Goal: Information Seeking & Learning: Check status

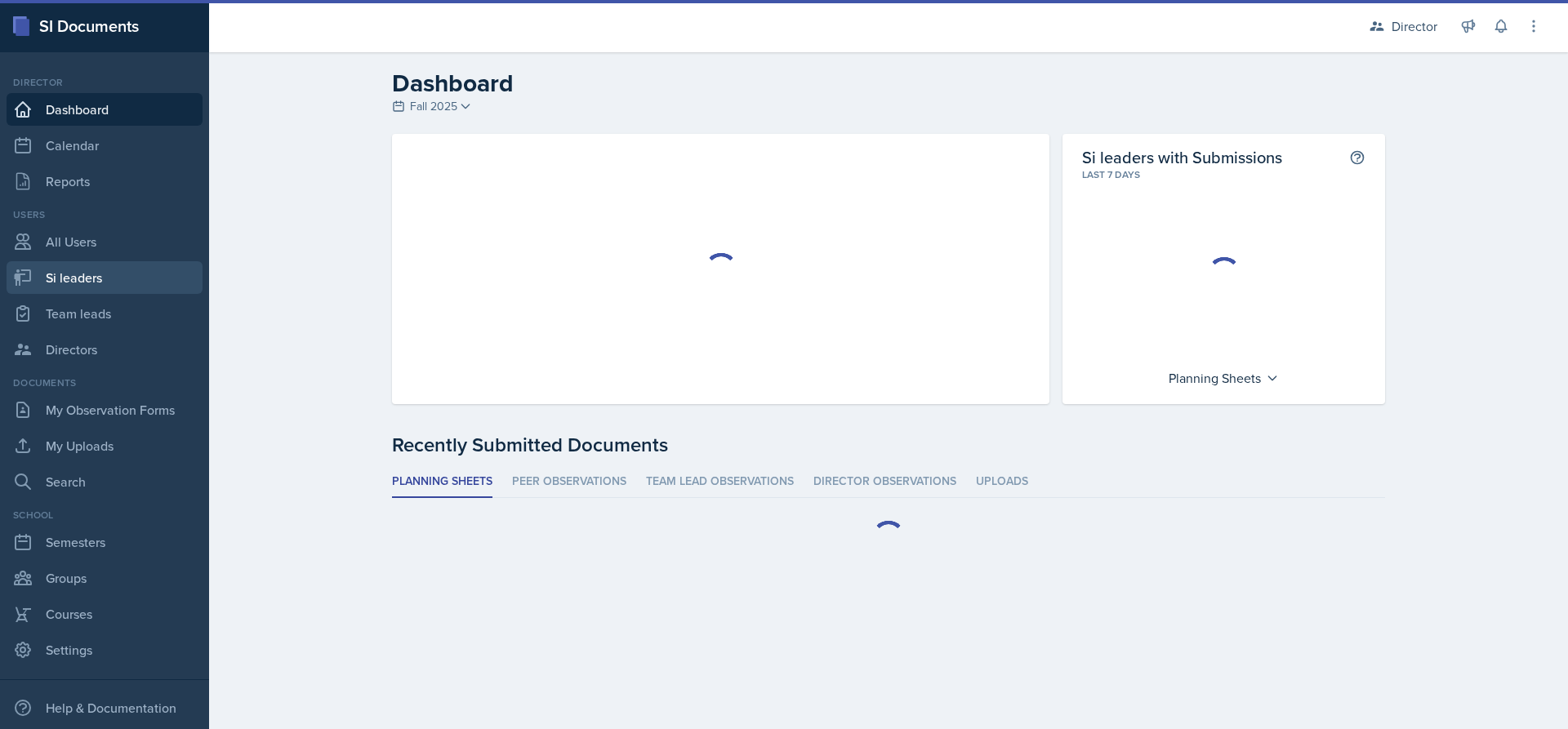
click at [135, 267] on link "Si leaders" at bounding box center [105, 278] width 196 height 33
select select "2bed604d-1099-4043-b1bc-2365e8740244"
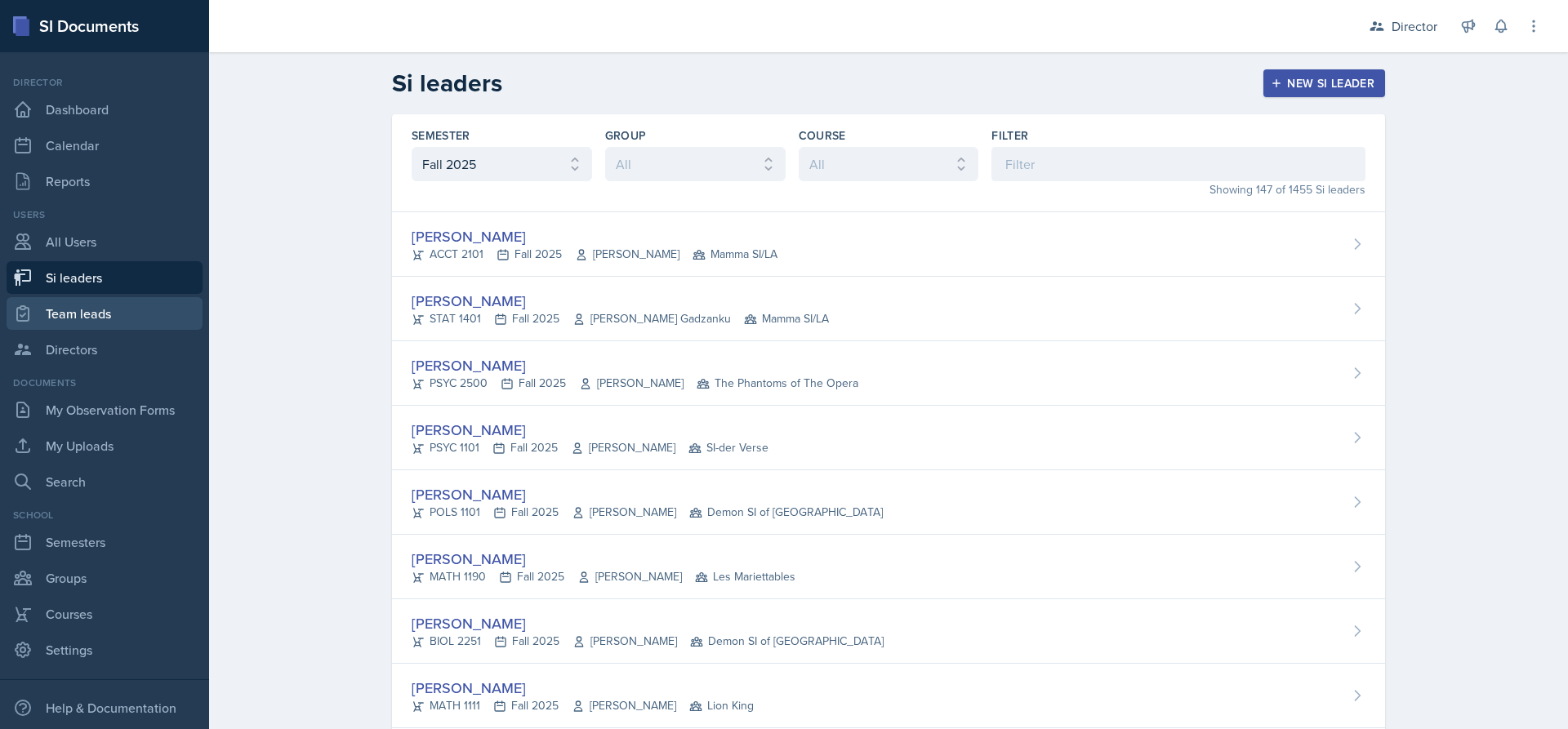
click at [121, 313] on link "Team leads" at bounding box center [105, 313] width 196 height 33
select select "2bed604d-1099-4043-b1bc-2365e8740244"
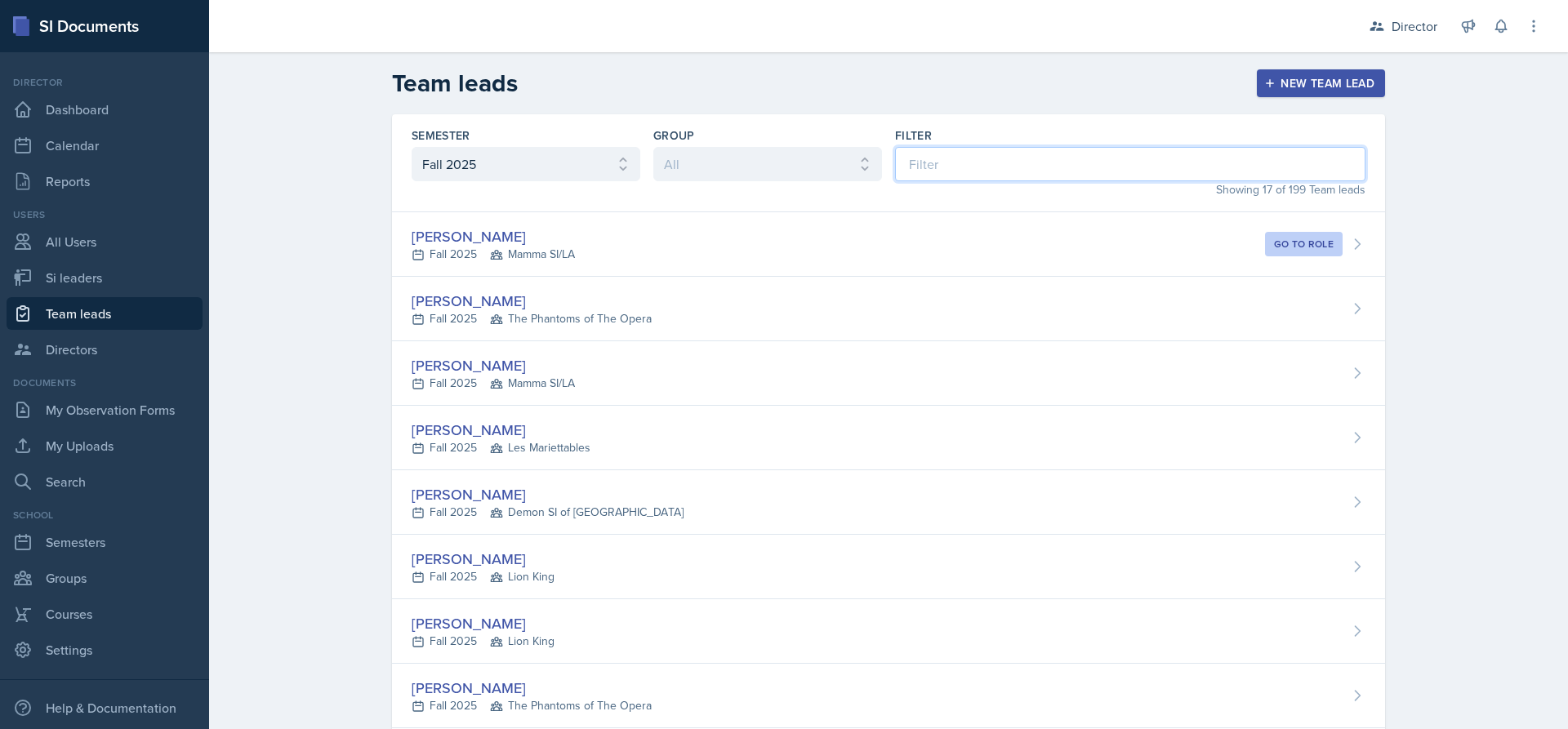
click at [977, 174] on input at bounding box center [1130, 165] width 470 height 35
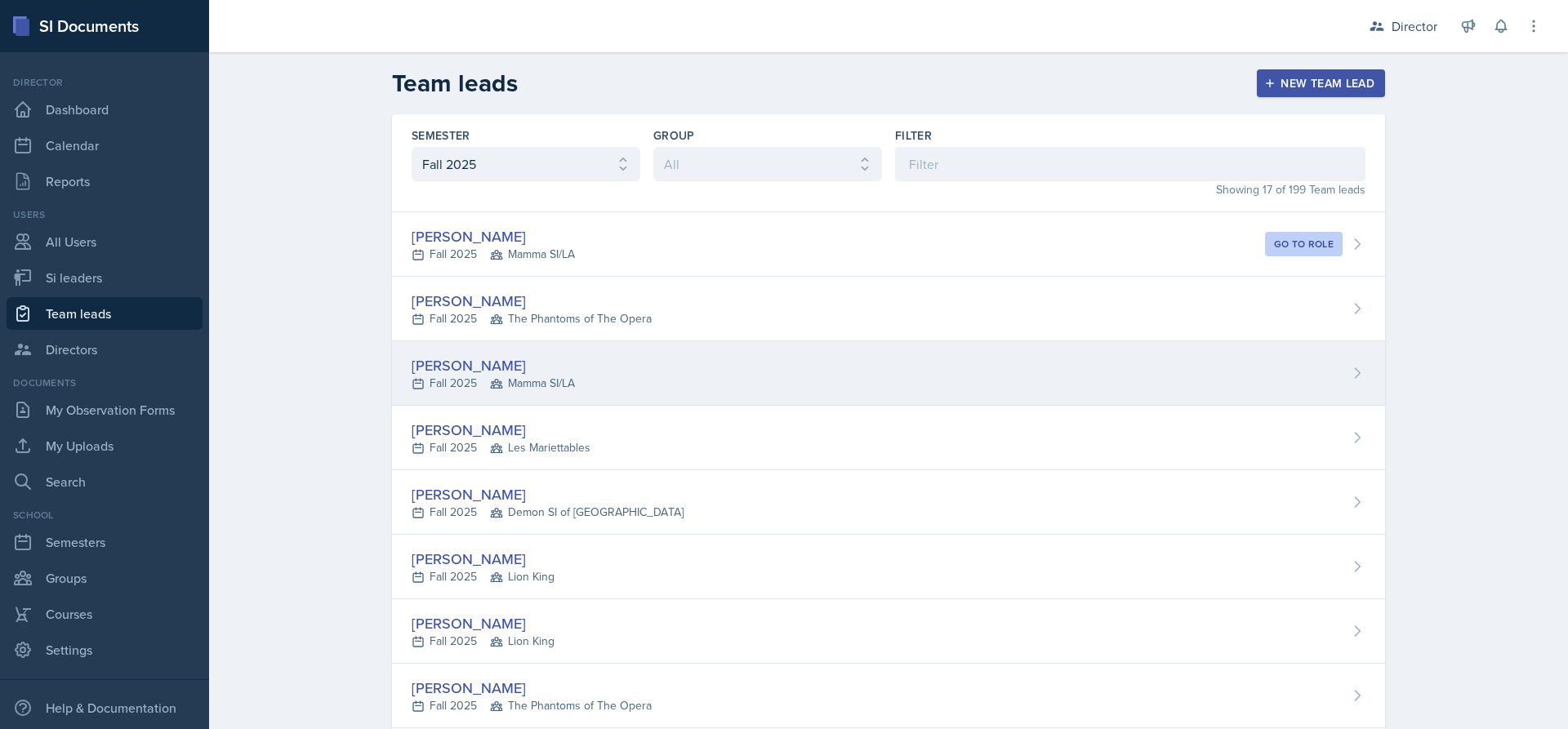
click at [554, 390] on span "Mamma SI/LA" at bounding box center [533, 384] width 85 height 17
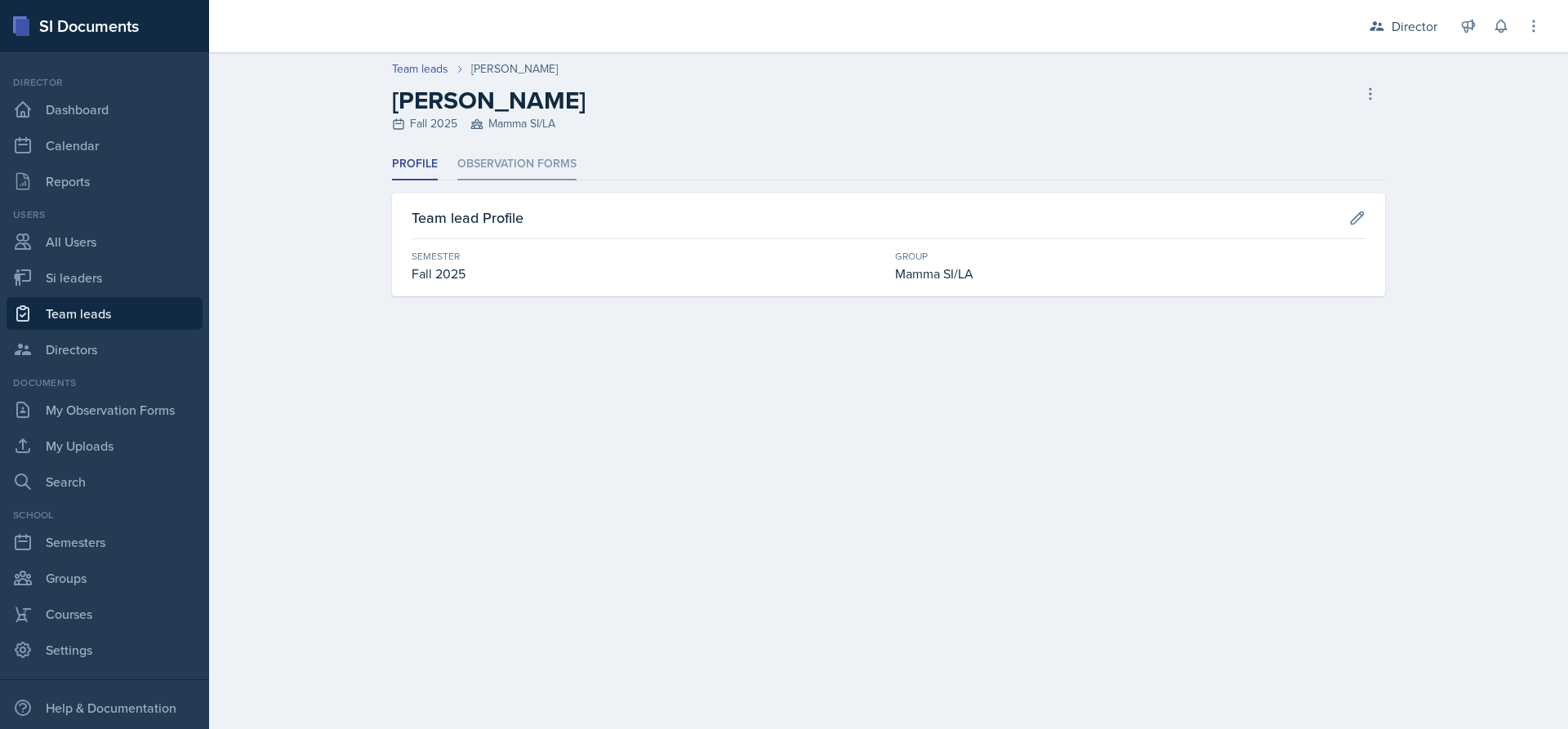
click at [542, 168] on li "Observation Forms" at bounding box center [517, 165] width 120 height 32
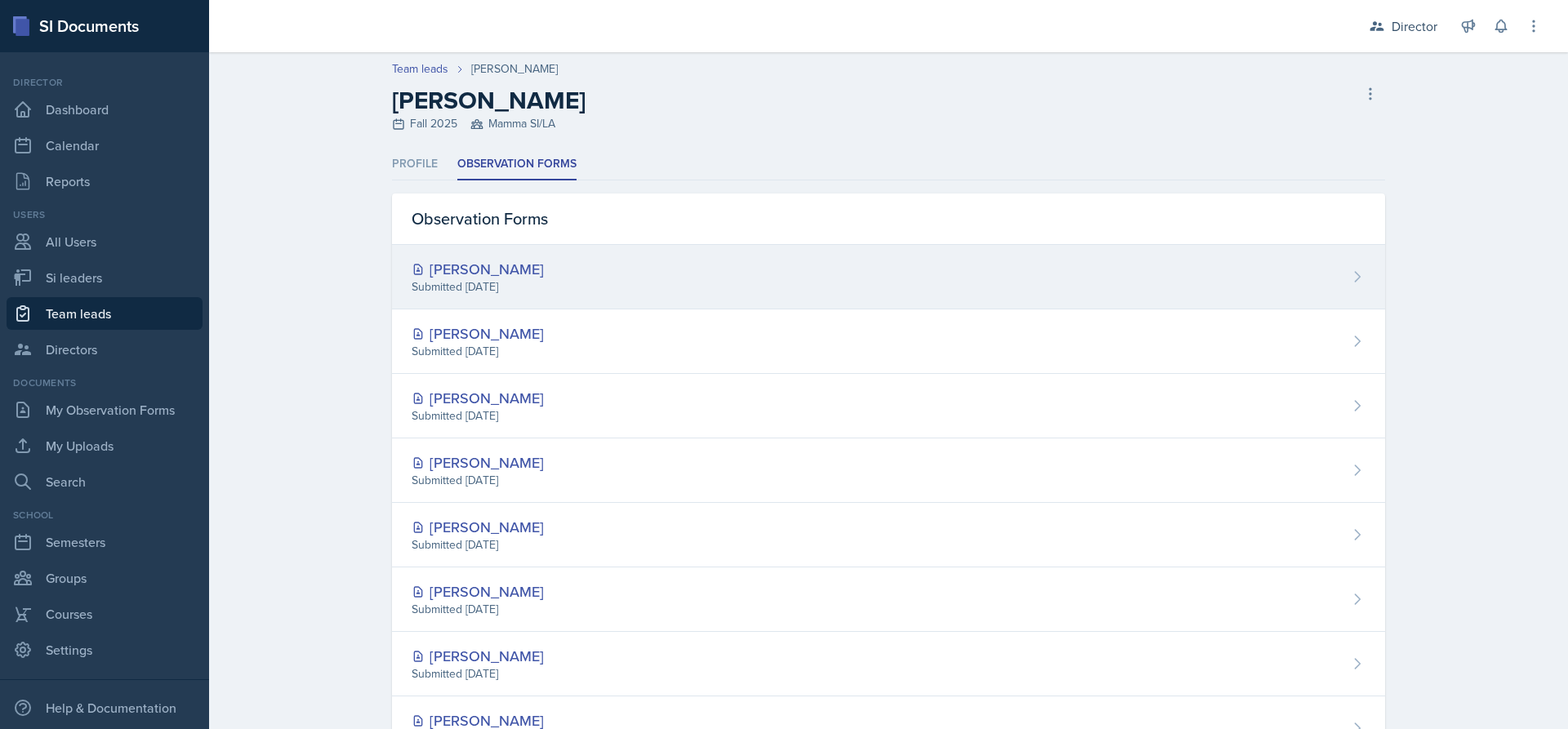
click at [507, 267] on div "[PERSON_NAME]" at bounding box center [477, 268] width 133 height 22
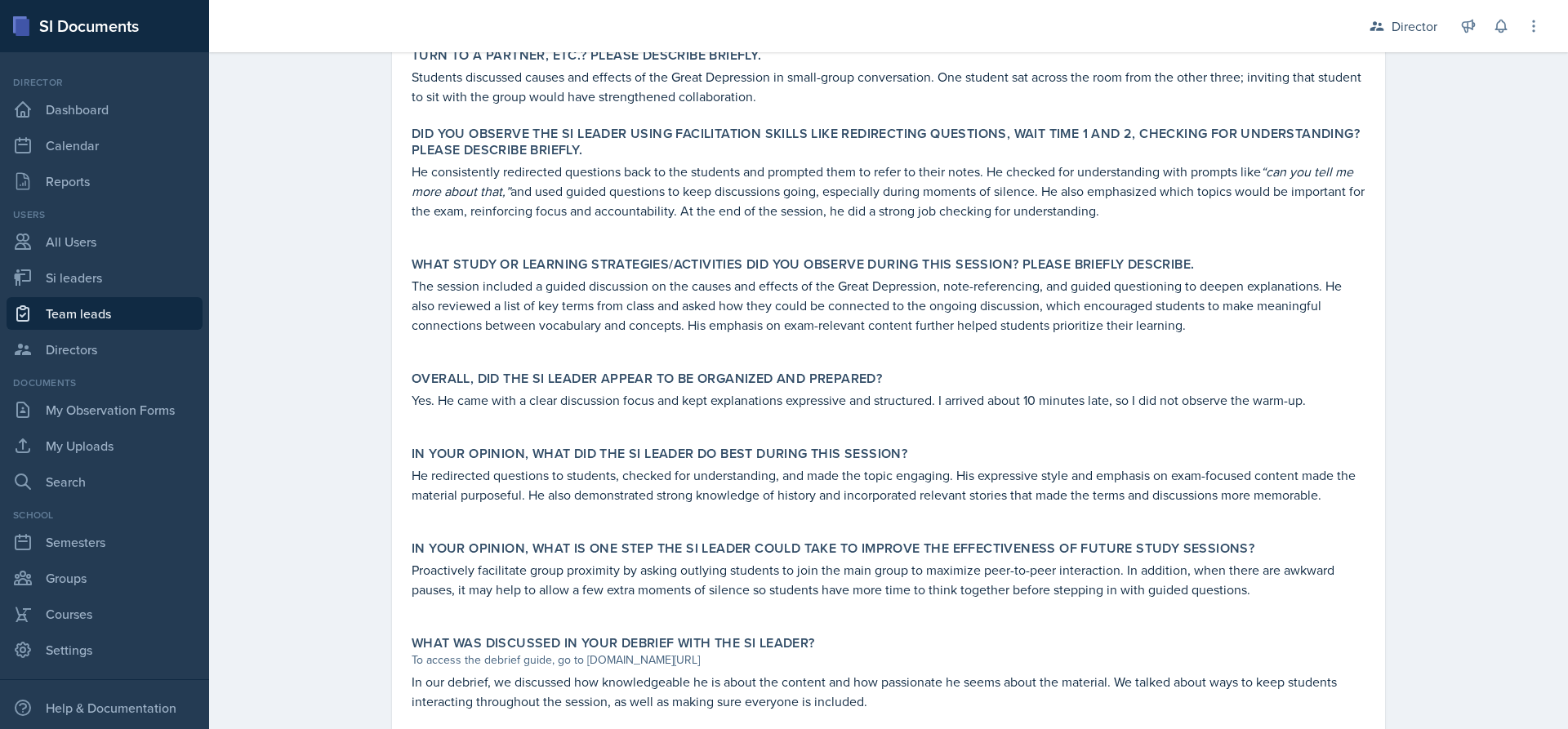
scroll to position [658, 0]
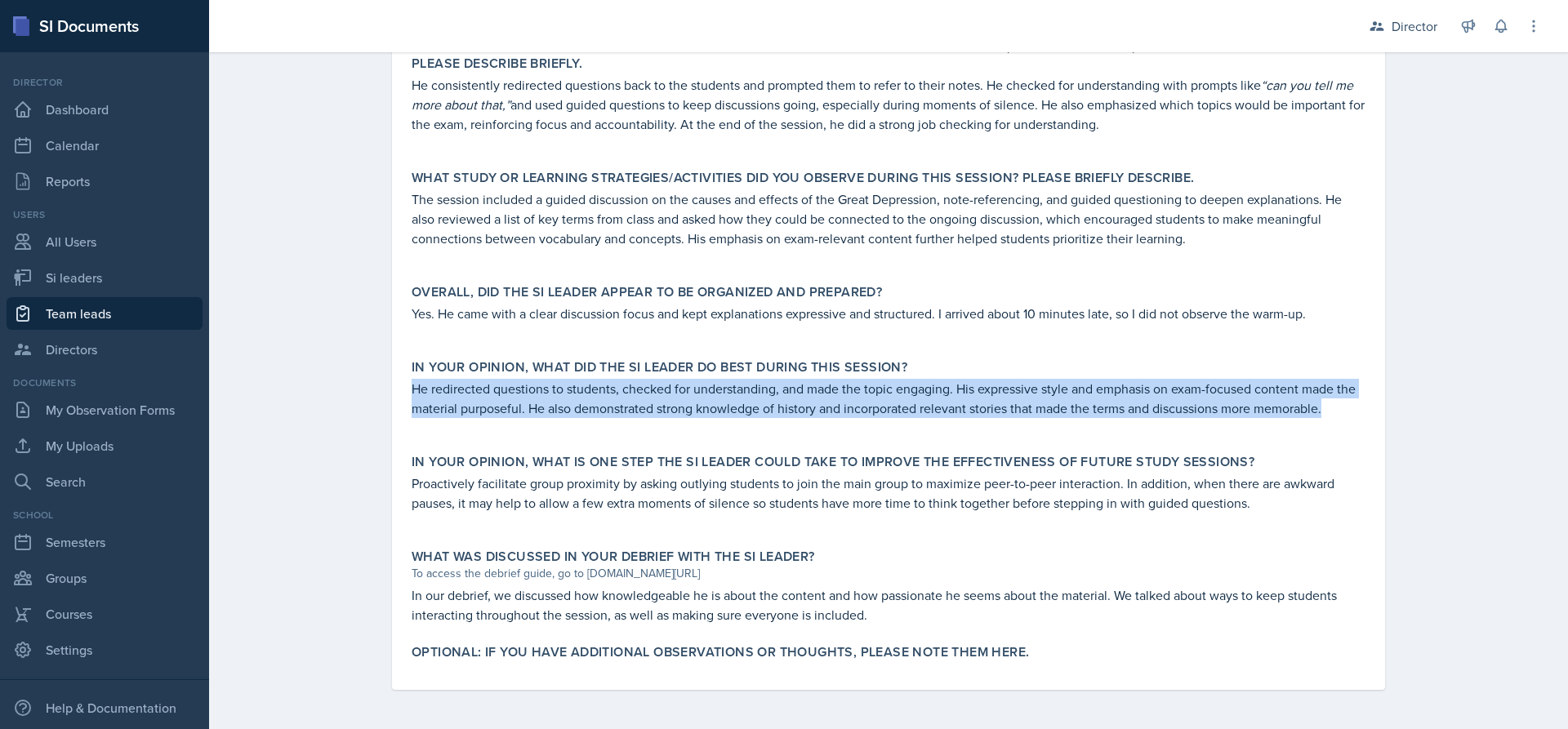
drag, startPoint x: 399, startPoint y: 376, endPoint x: 1370, endPoint y: 419, distance: 972.0
click at [1370, 419] on div "[PERSON_NAME] [PERSON_NAME] [DATE] Delete View Comments Comments Send Share Dow…" at bounding box center [888, 88] width 993 height 1202
click at [1286, 418] on p at bounding box center [888, 426] width 954 height 16
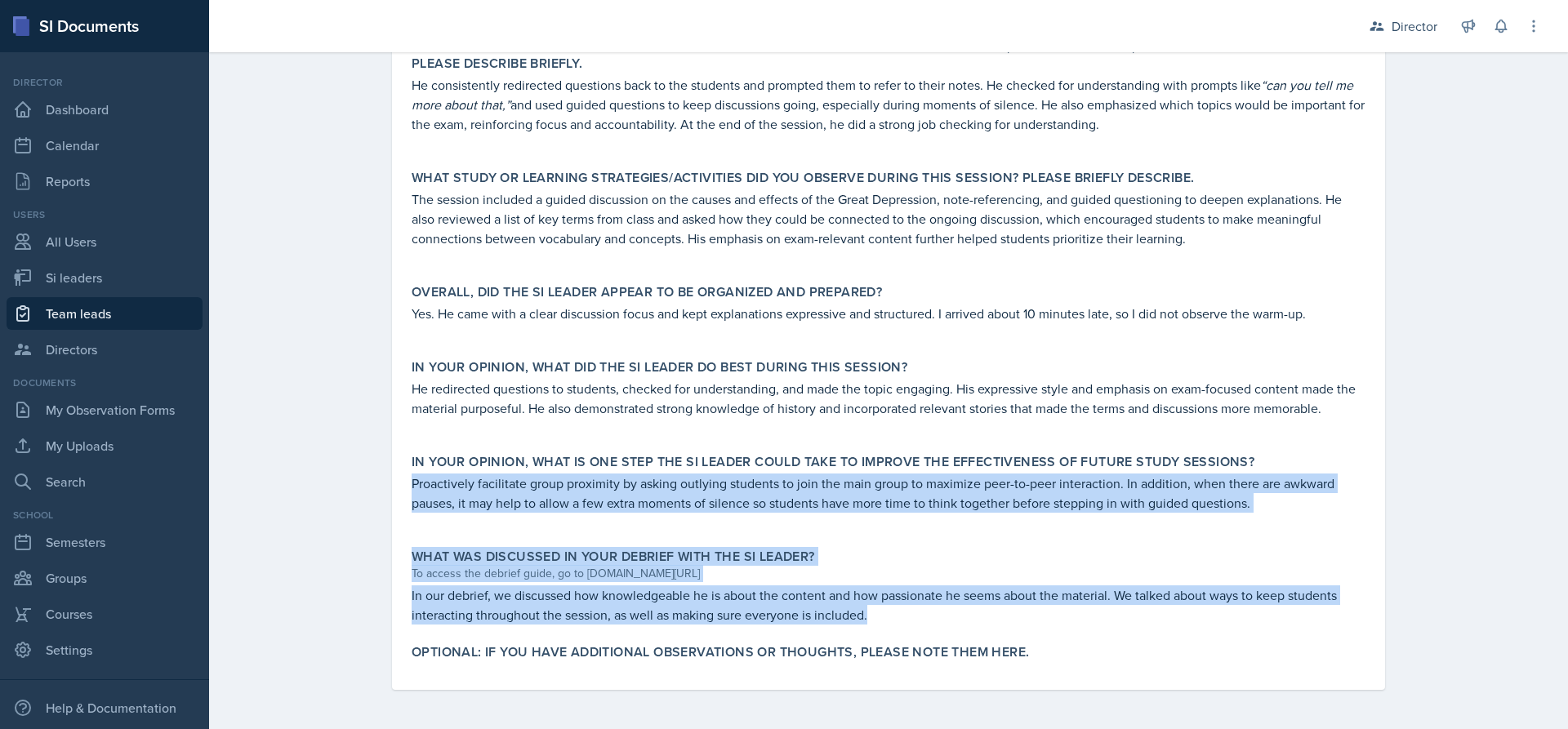
drag, startPoint x: 402, startPoint y: 487, endPoint x: 961, endPoint y: 625, distance: 575.8
click at [961, 625] on div "Was the SI Leader on time for the session, welcoming and greeting students as t…" at bounding box center [888, 128] width 954 height 1124
click at [956, 621] on p "In our debrief, we discussed how knowledgeable he is about the content and how …" at bounding box center [888, 604] width 954 height 39
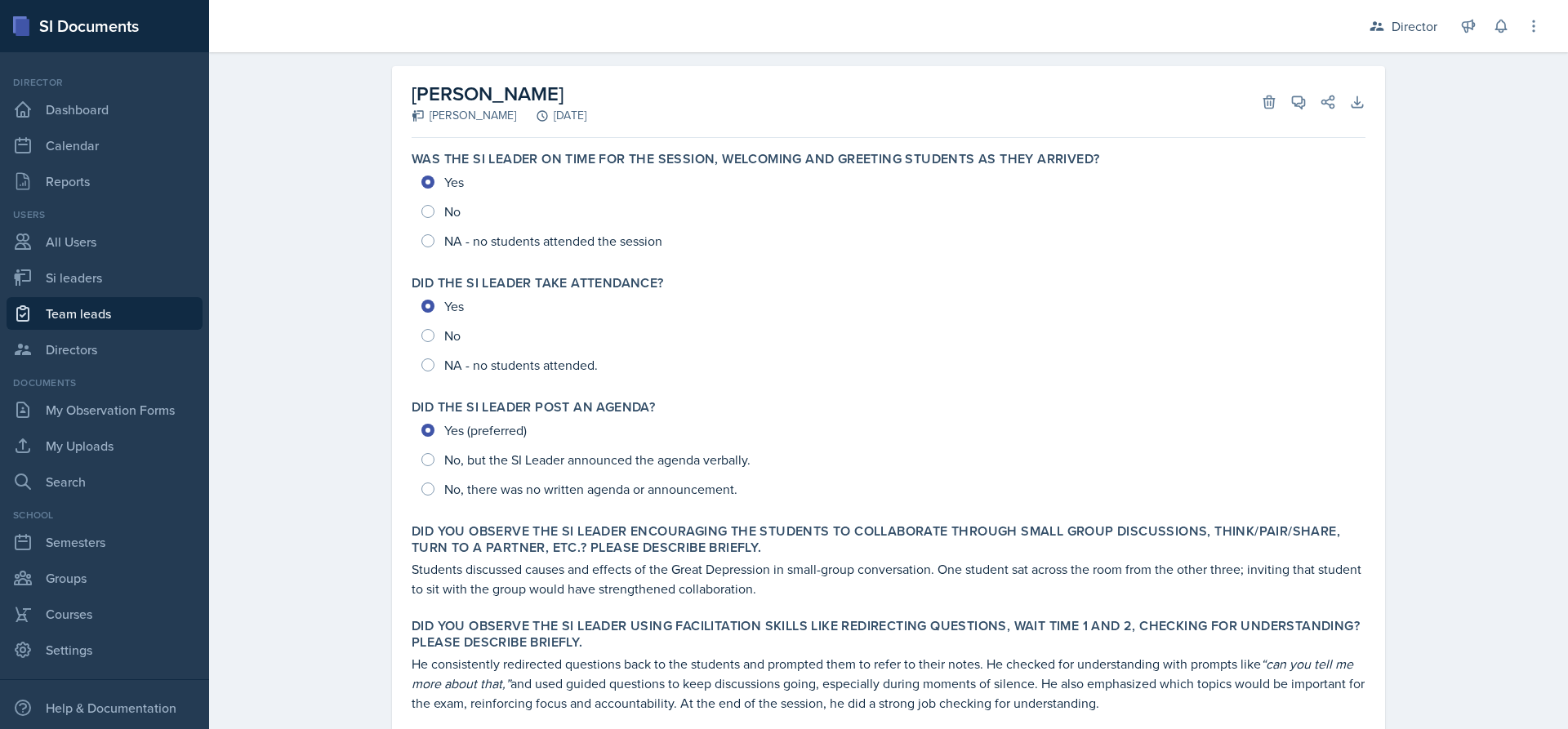
scroll to position [0, 0]
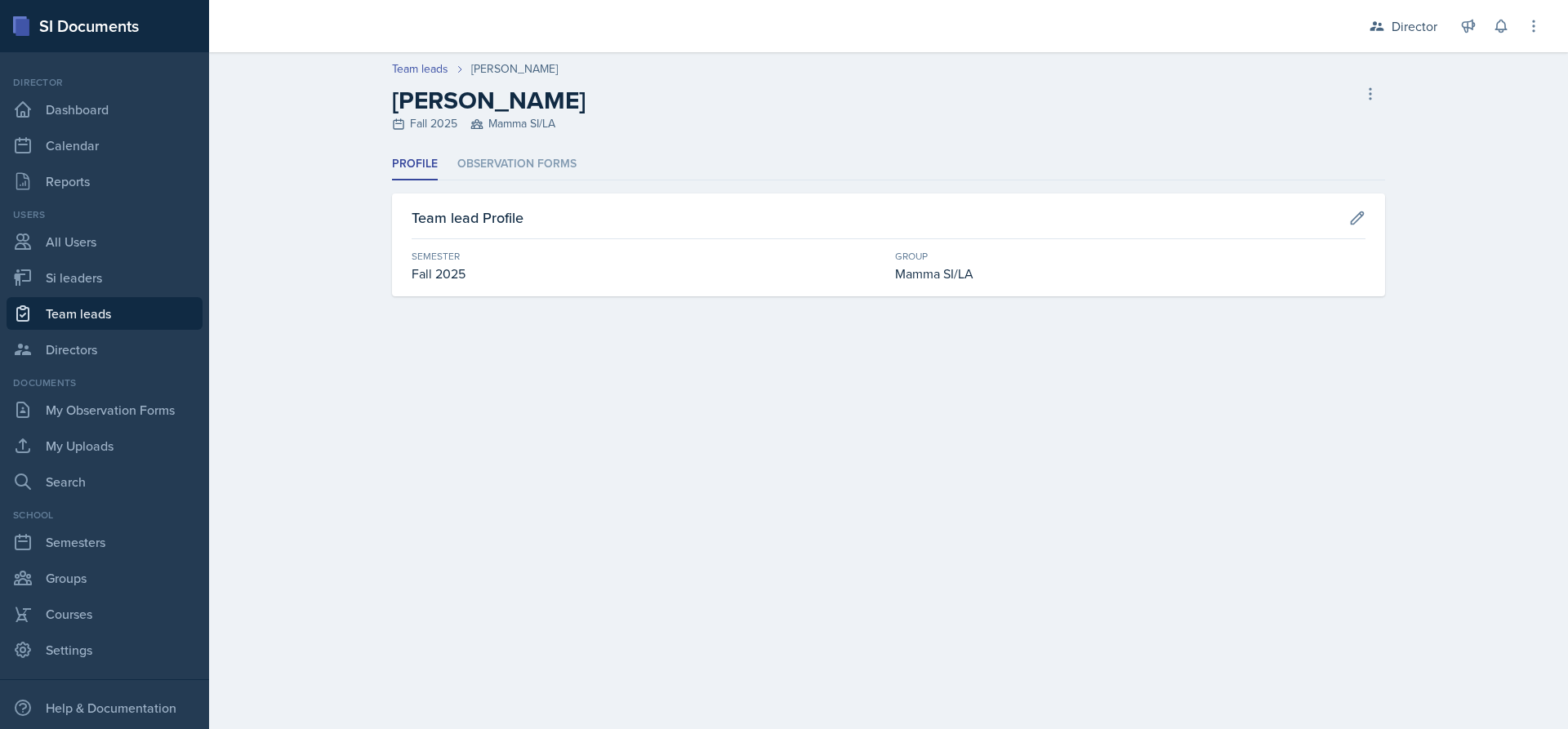
click at [135, 320] on link "Team leads" at bounding box center [105, 313] width 196 height 33
select select "2bed604d-1099-4043-b1bc-2365e8740244"
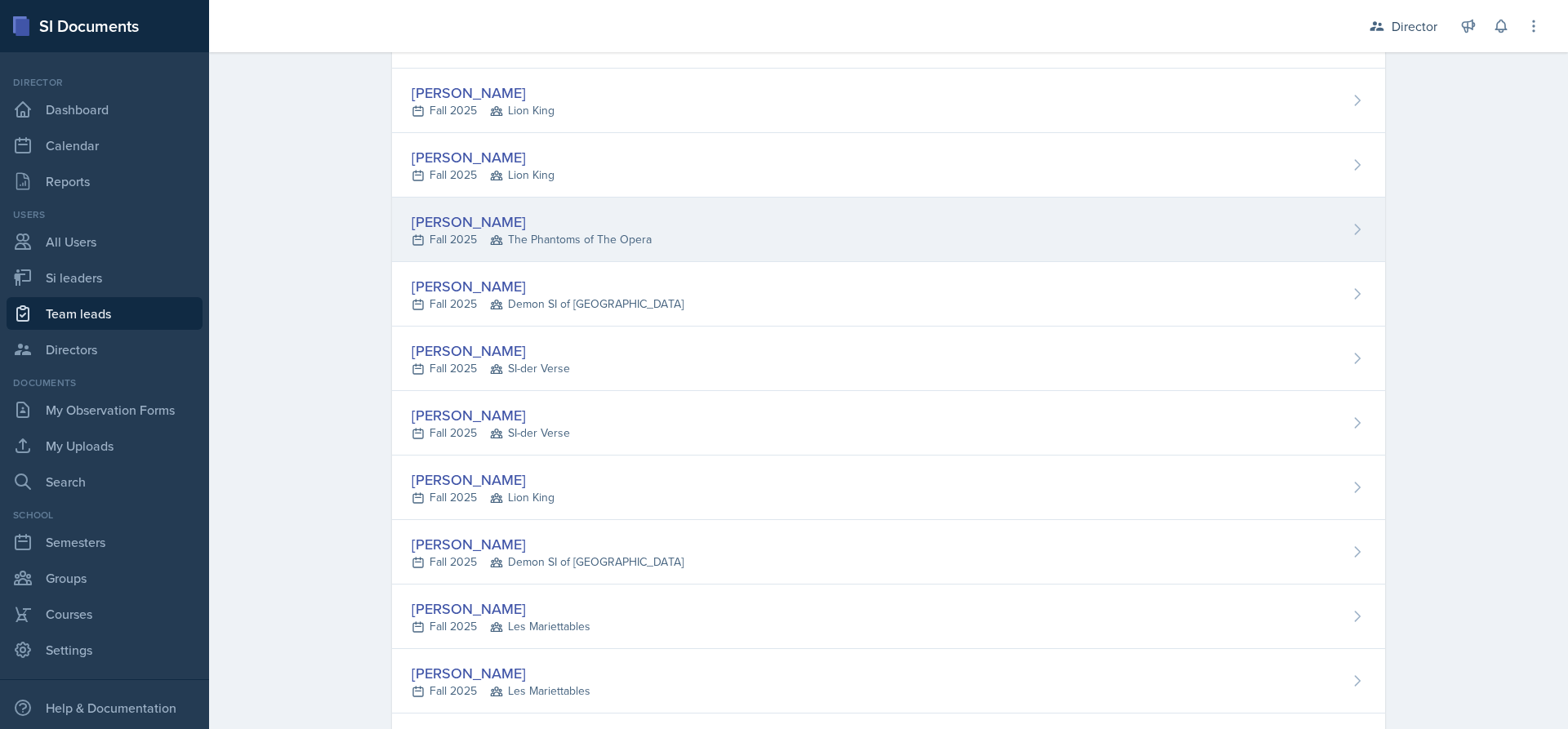
scroll to position [618, 0]
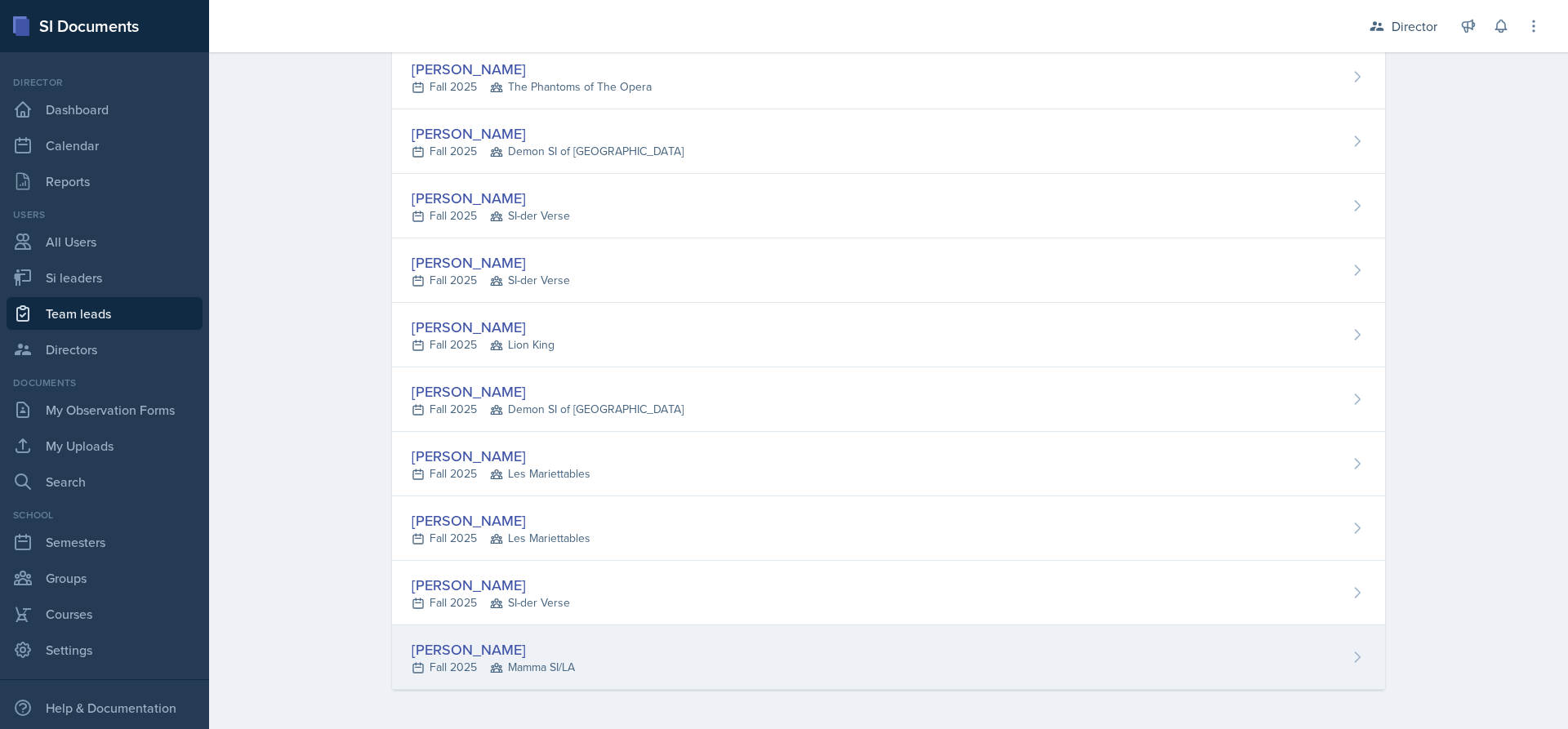
click at [599, 648] on div "[PERSON_NAME] Fall 2025 Mamma SI/LA" at bounding box center [888, 657] width 993 height 64
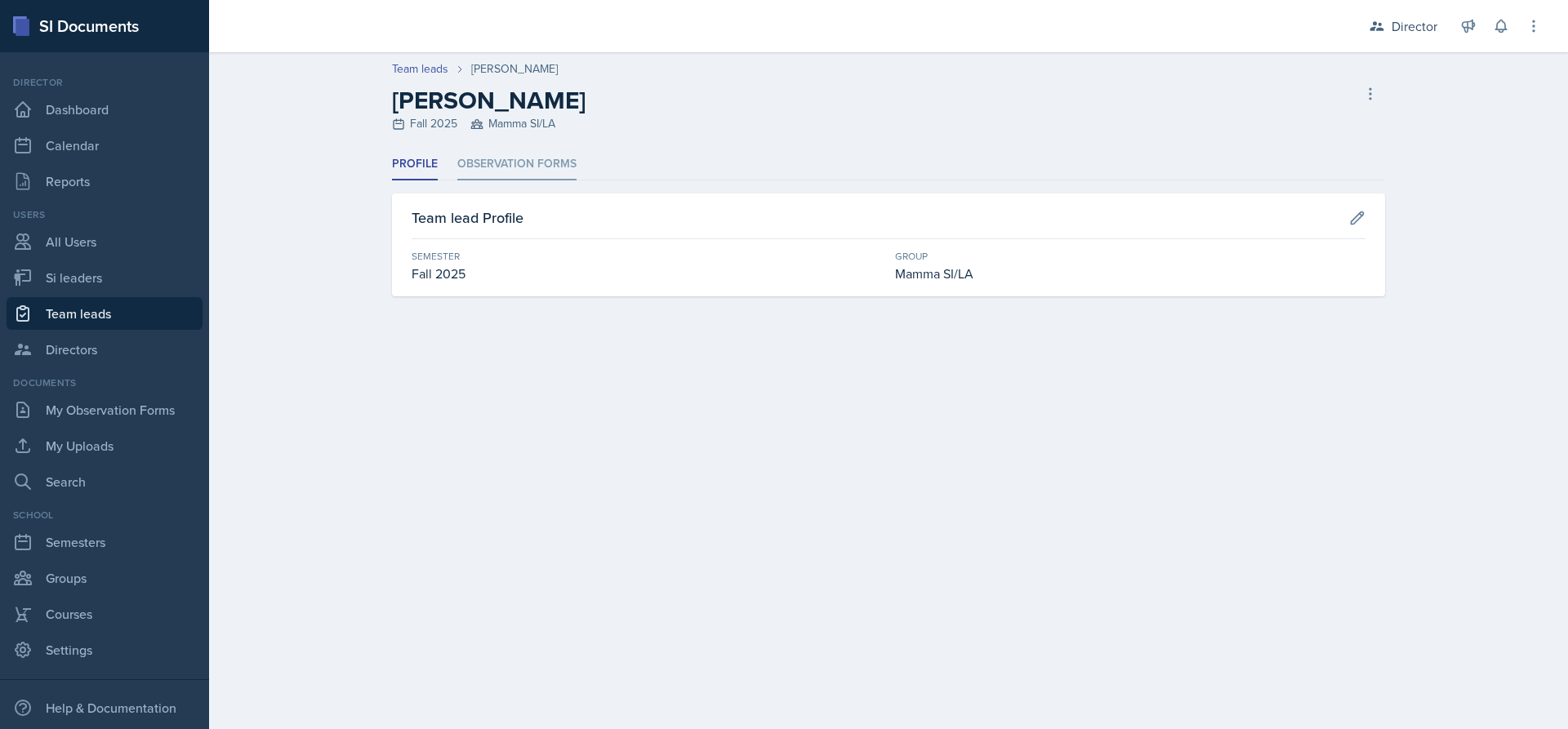
click at [526, 177] on li "Observation Forms" at bounding box center [517, 165] width 120 height 32
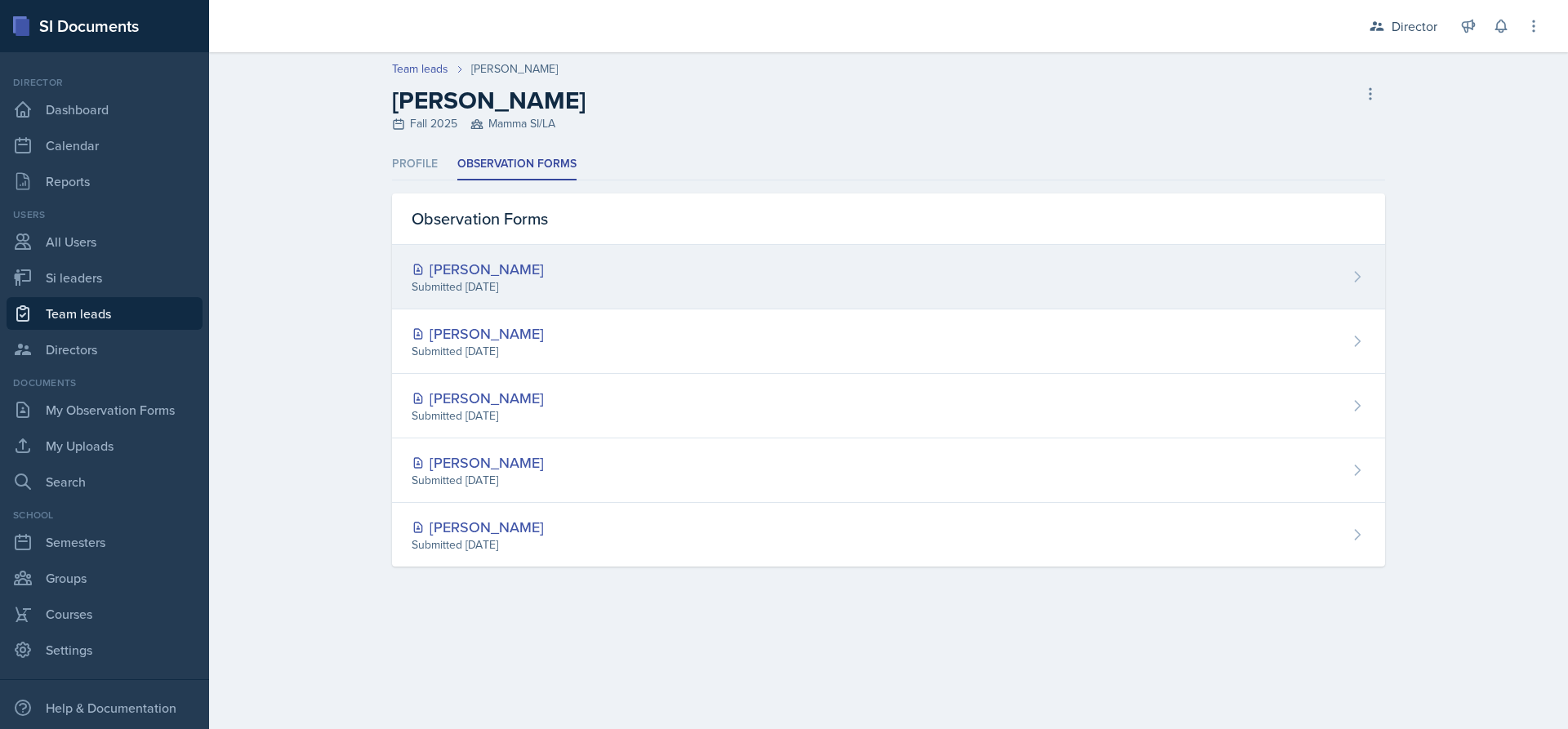
click at [541, 277] on div "[PERSON_NAME]" at bounding box center [477, 268] width 133 height 22
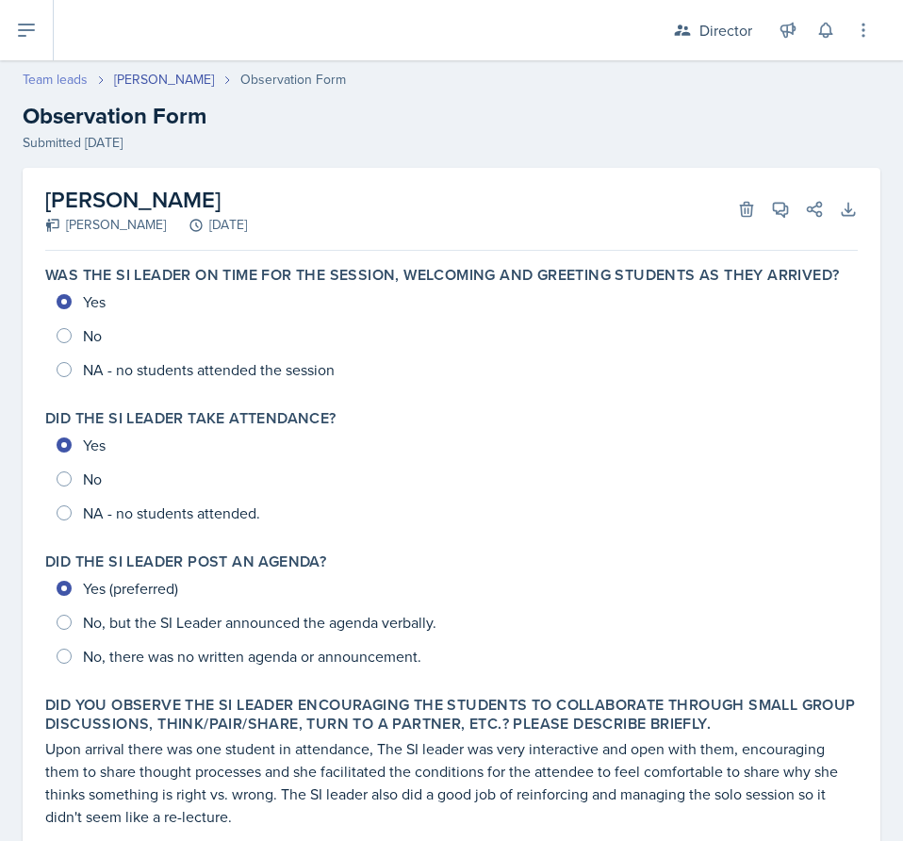
click at [49, 76] on link "Team leads" at bounding box center [55, 80] width 65 height 20
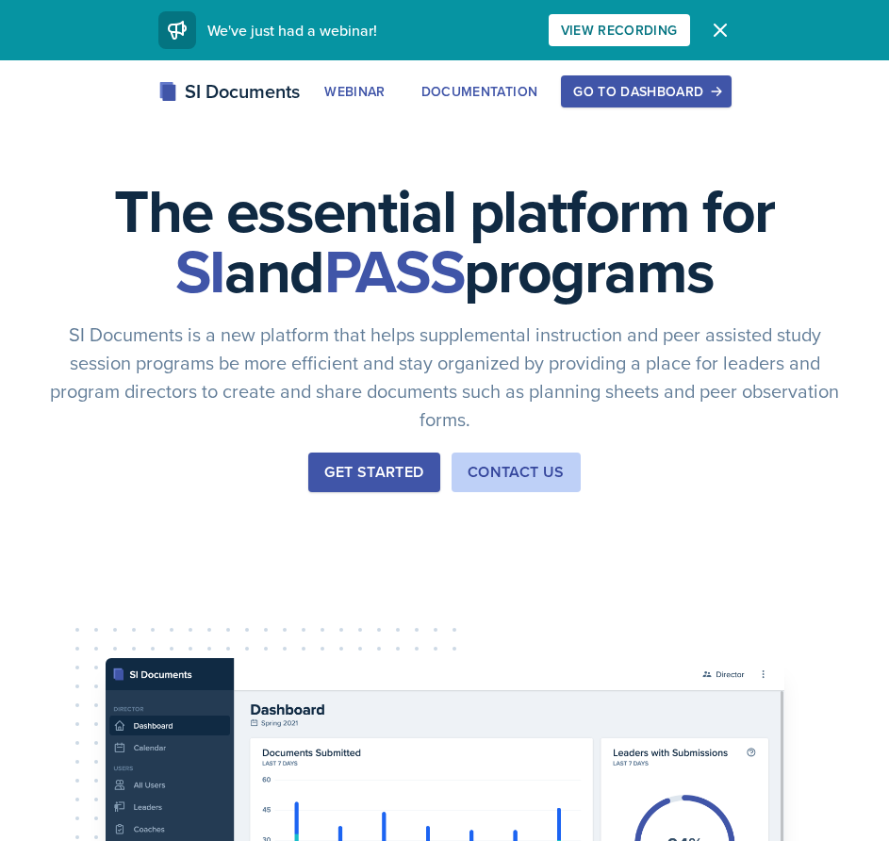
click at [657, 99] on div "Go to Dashboard" at bounding box center [645, 91] width 145 height 15
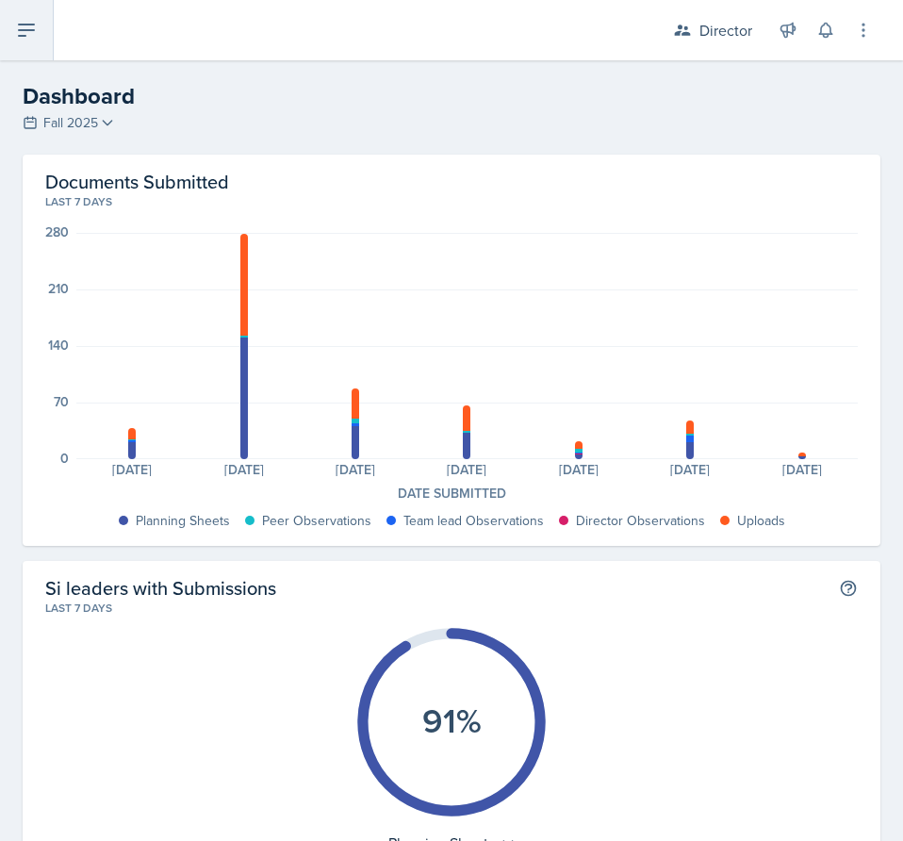
click at [41, 51] on button at bounding box center [27, 30] width 54 height 60
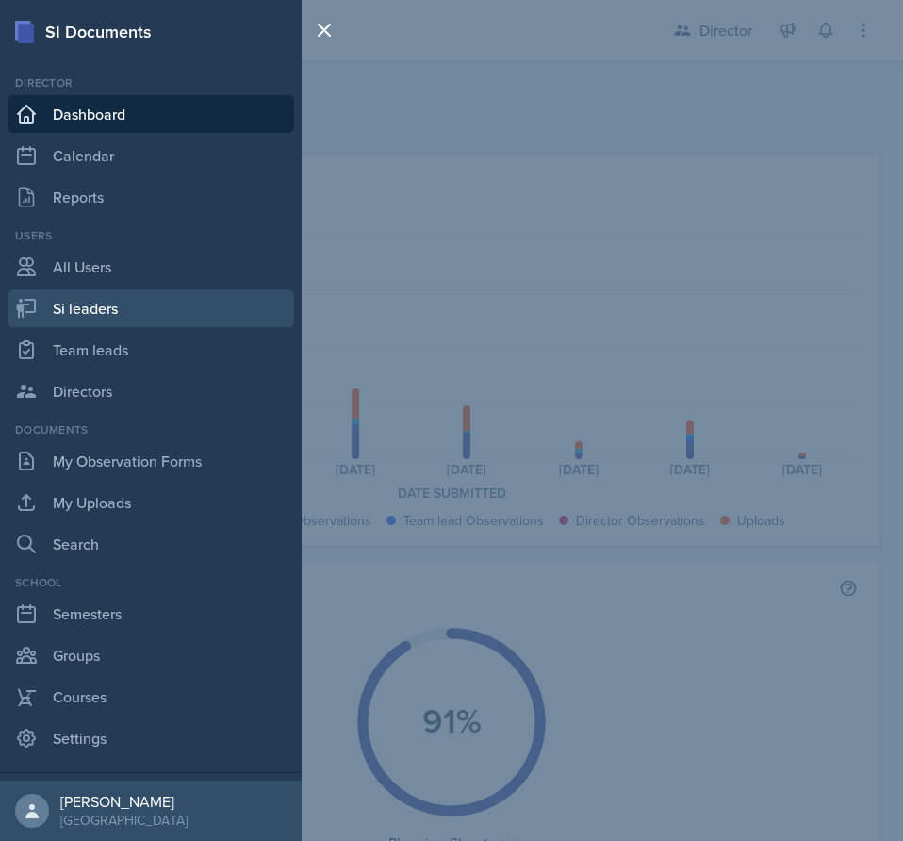
click at [152, 311] on link "Si leaders" at bounding box center [151, 308] width 287 height 38
select select "2bed604d-1099-4043-b1bc-2365e8740244"
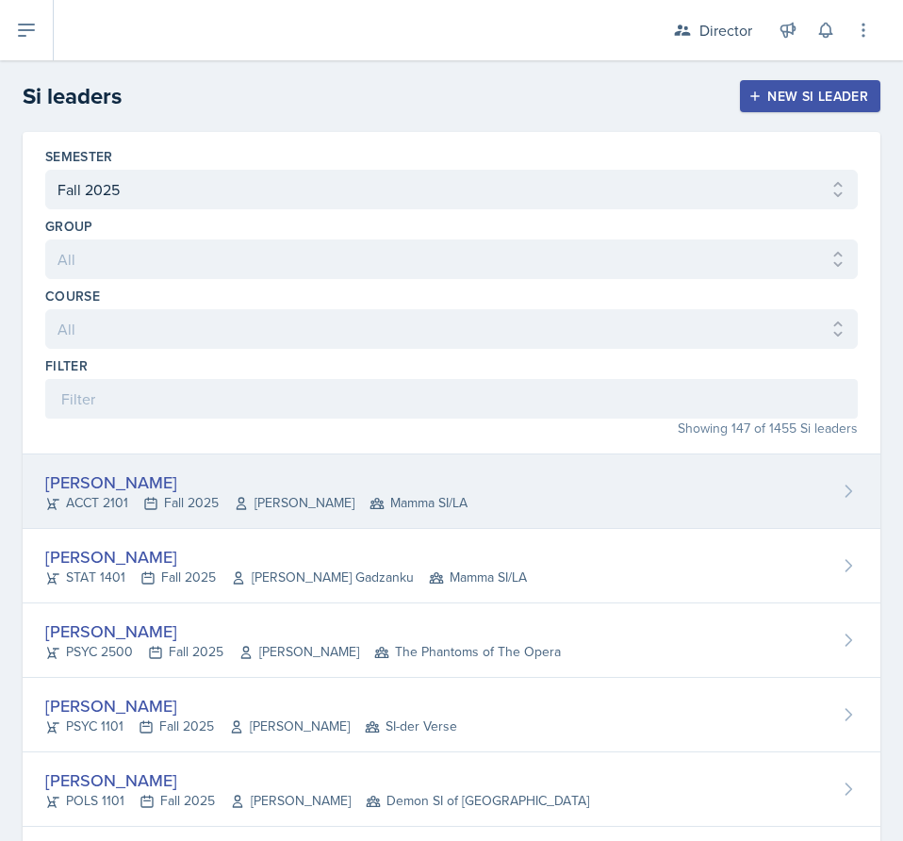
click at [357, 513] on div "[PERSON_NAME] ACCT 2101 Fall 2025 [PERSON_NAME] Mamma SI/LA" at bounding box center [452, 491] width 858 height 74
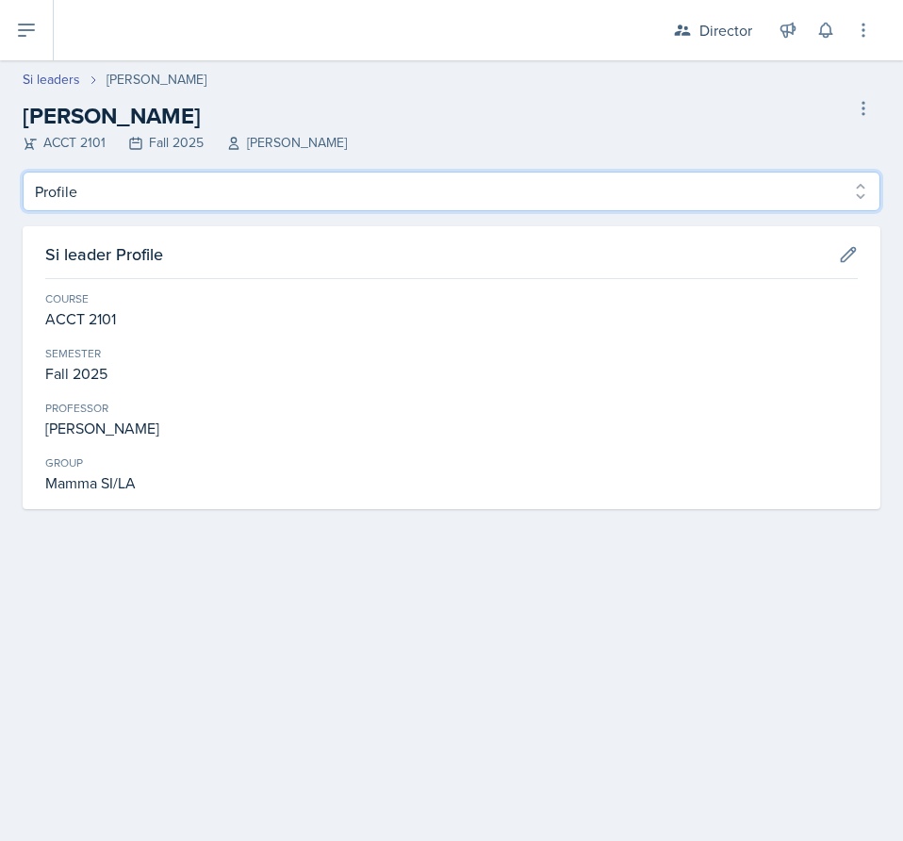
click at [304, 206] on select "Profile Planning Sheets Observation Forms Uploads" at bounding box center [452, 192] width 858 height 40
select select "Observation Forms"
click at [23, 172] on select "Profile Planning Sheets Observation Forms Uploads" at bounding box center [452, 192] width 858 height 40
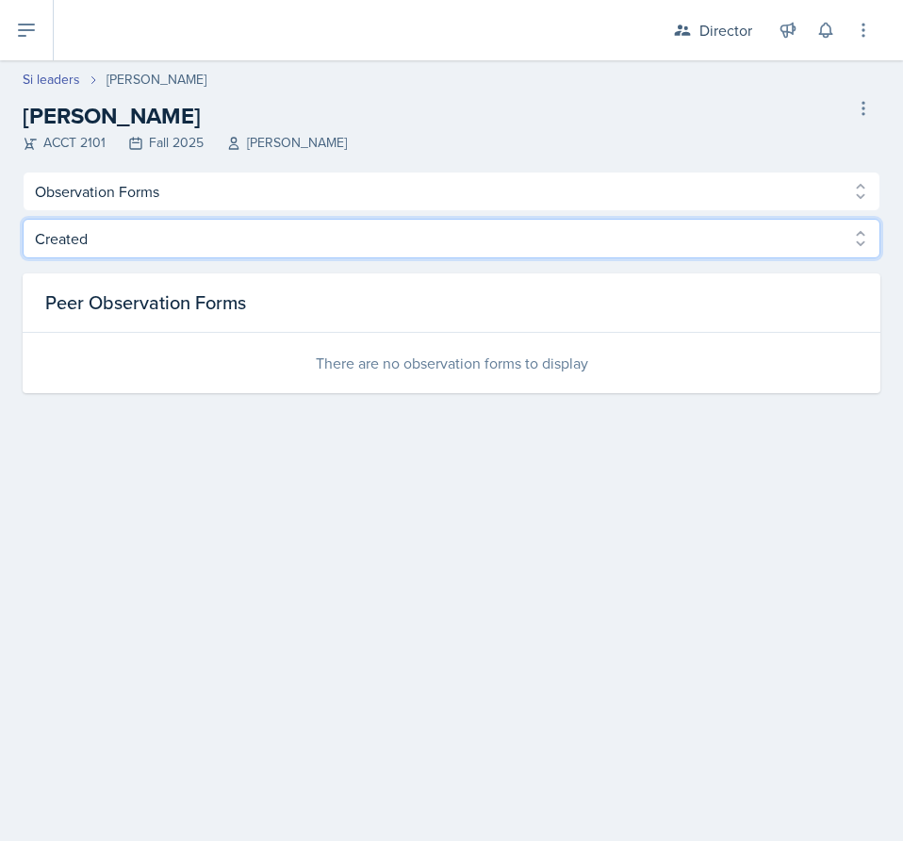
click at [241, 242] on select "Created Observed" at bounding box center [452, 239] width 858 height 40
click at [23, 219] on select "Created Observed" at bounding box center [452, 239] width 858 height 40
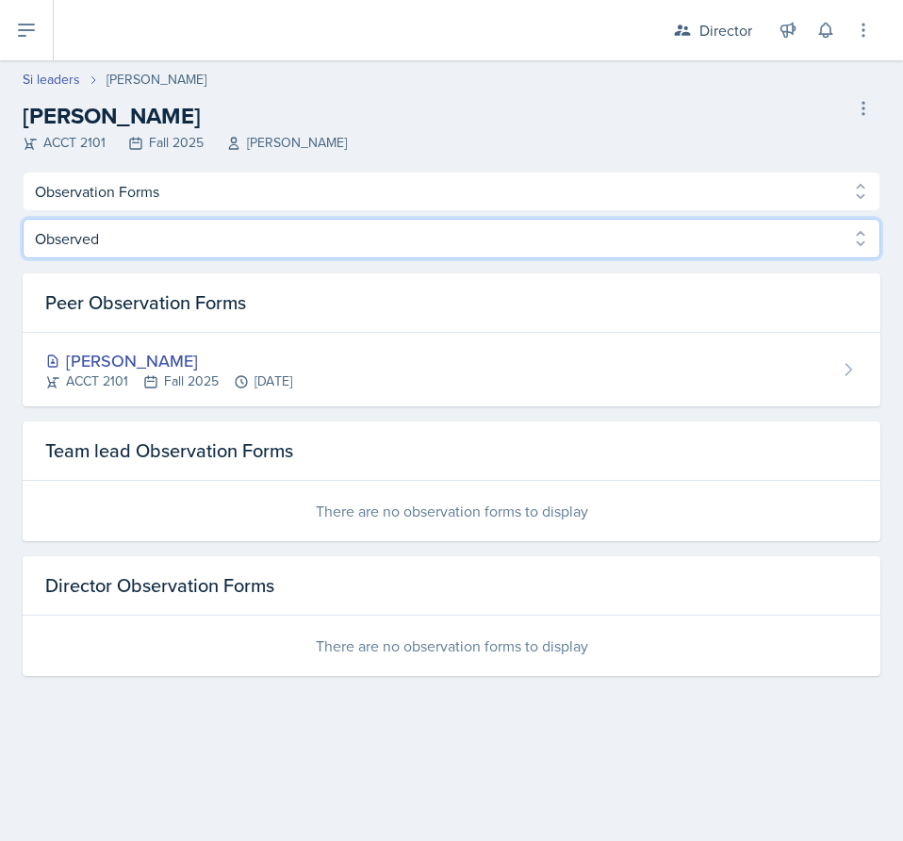
click at [273, 236] on select "Created Observed" at bounding box center [452, 239] width 858 height 40
select select "Created"
click at [23, 219] on select "Created Observed" at bounding box center [452, 239] width 858 height 40
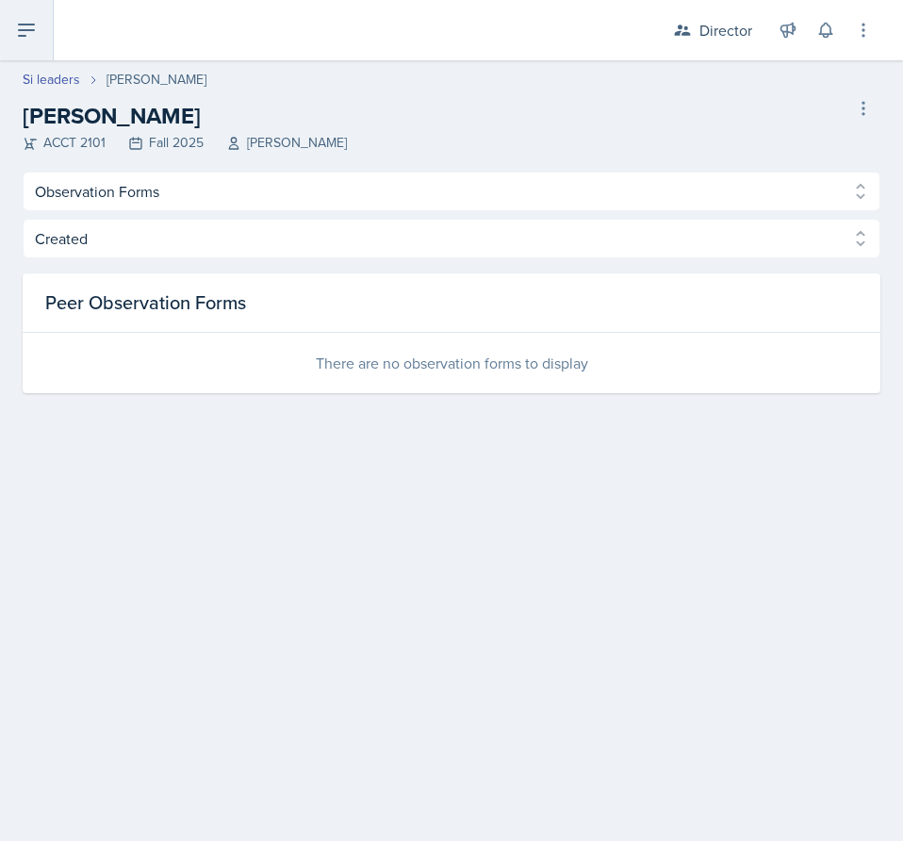
click at [21, 27] on icon at bounding box center [26, 30] width 23 height 23
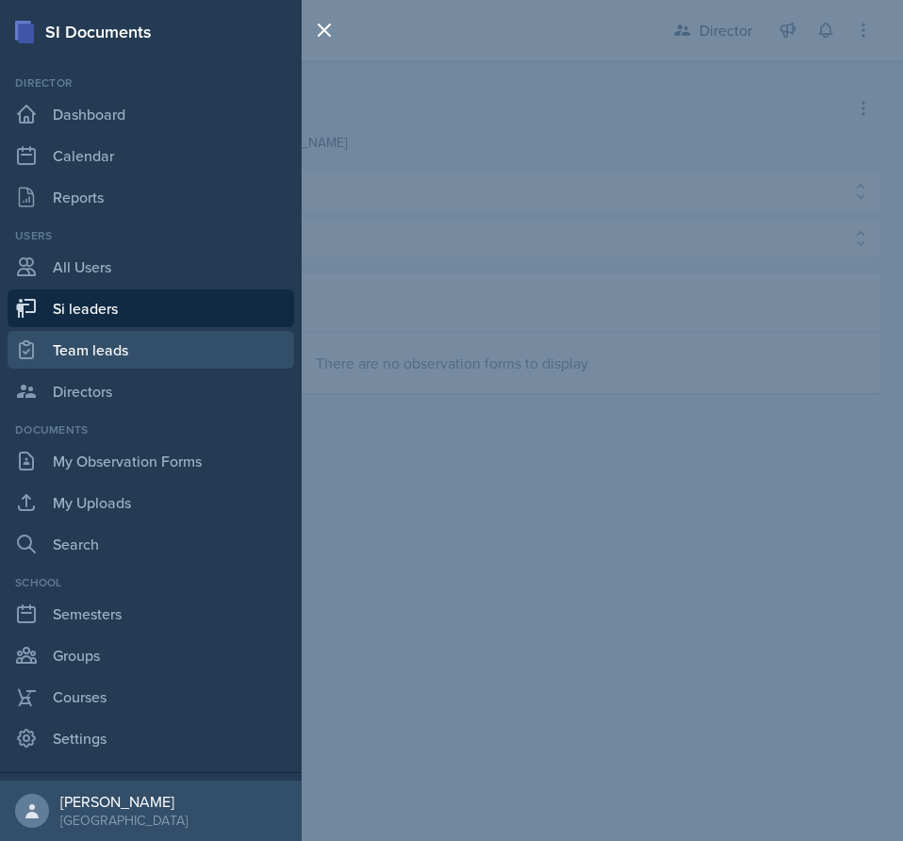
click at [125, 348] on link "Team leads" at bounding box center [151, 350] width 287 height 38
select select "2bed604d-1099-4043-b1bc-2365e8740244"
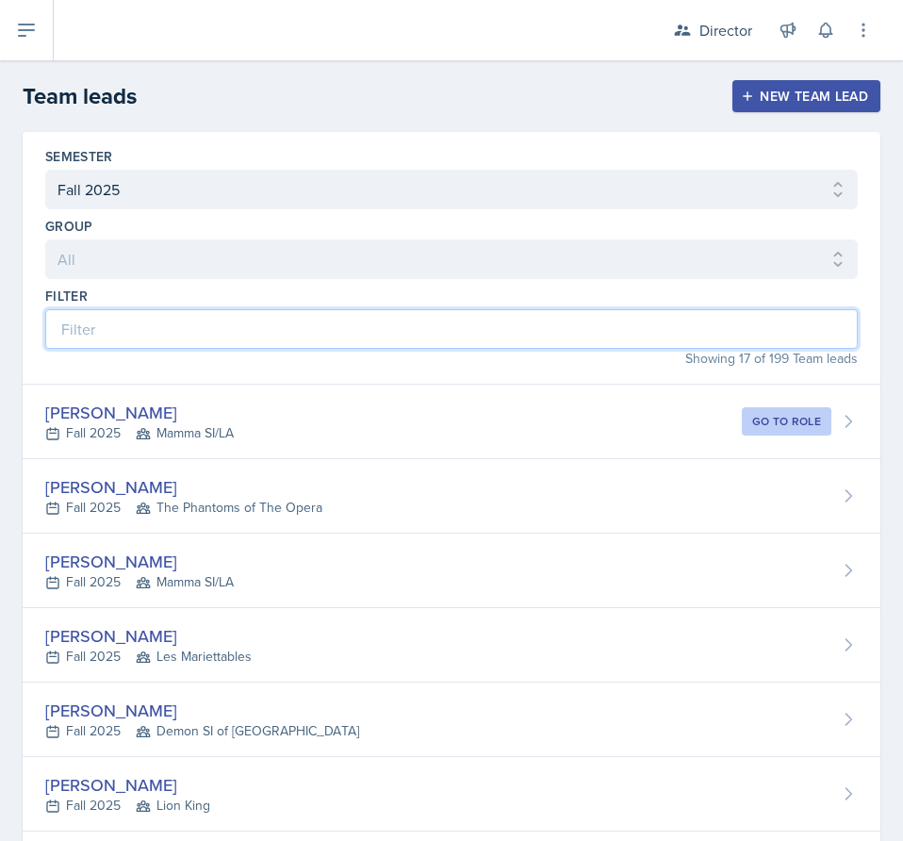
click at [244, 325] on input at bounding box center [451, 329] width 812 height 40
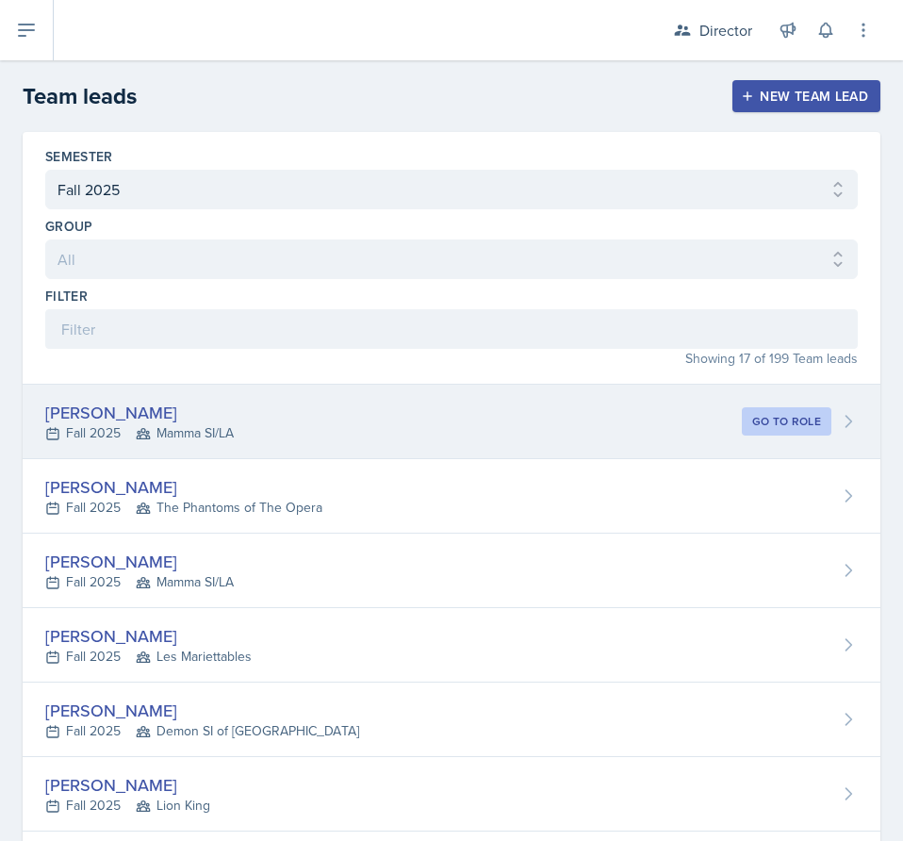
click at [246, 420] on div "[PERSON_NAME] Fall 2025 Mamma SI/LA Go to role" at bounding box center [452, 422] width 858 height 74
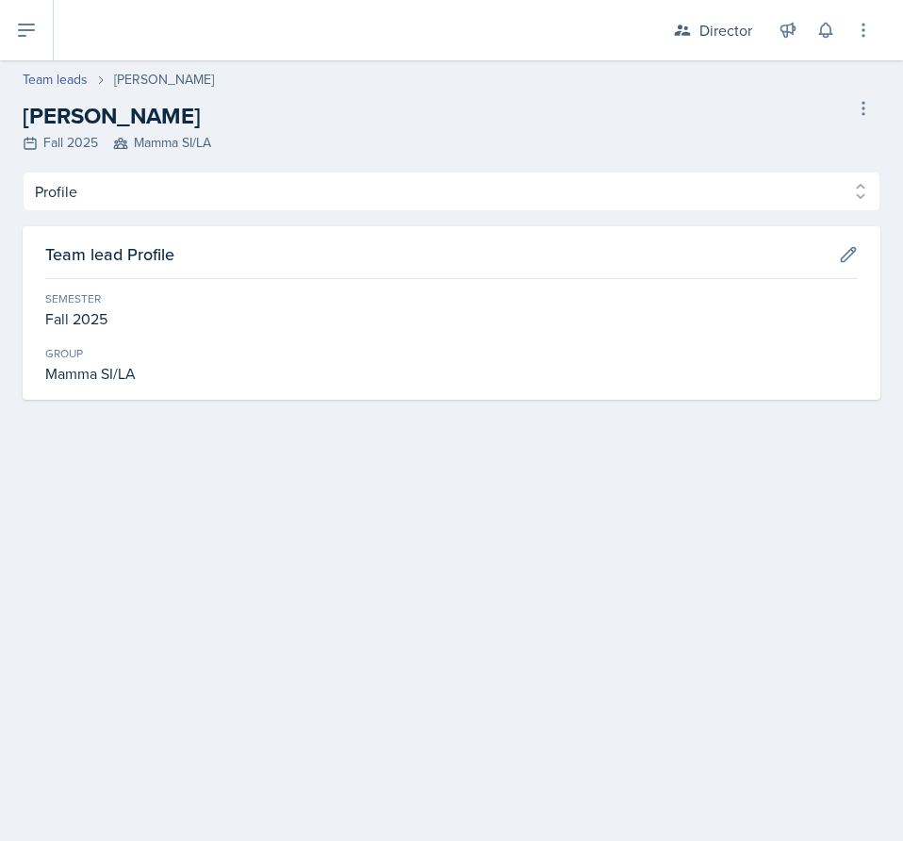
click at [221, 211] on div "Profile Observation Forms Profile Observation Forms Team lead Profile Semester …" at bounding box center [452, 286] width 858 height 228
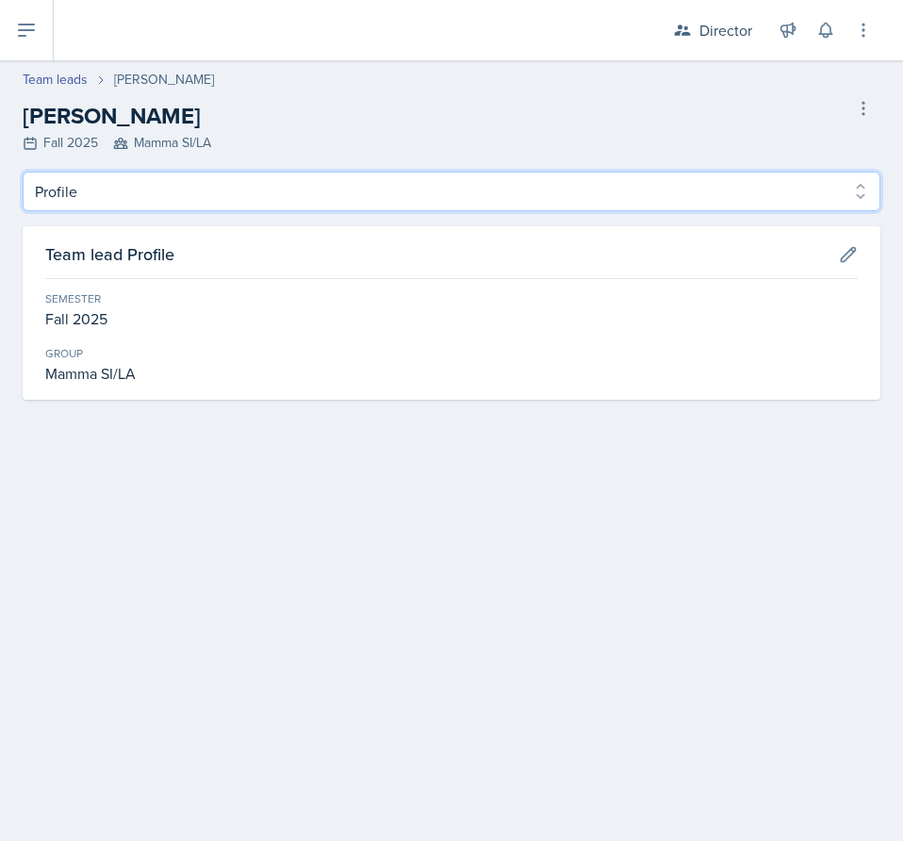
click at [221, 194] on select "Profile Observation Forms" at bounding box center [452, 192] width 858 height 40
select select "Observation Forms"
click at [23, 172] on select "Profile Observation Forms" at bounding box center [452, 192] width 858 height 40
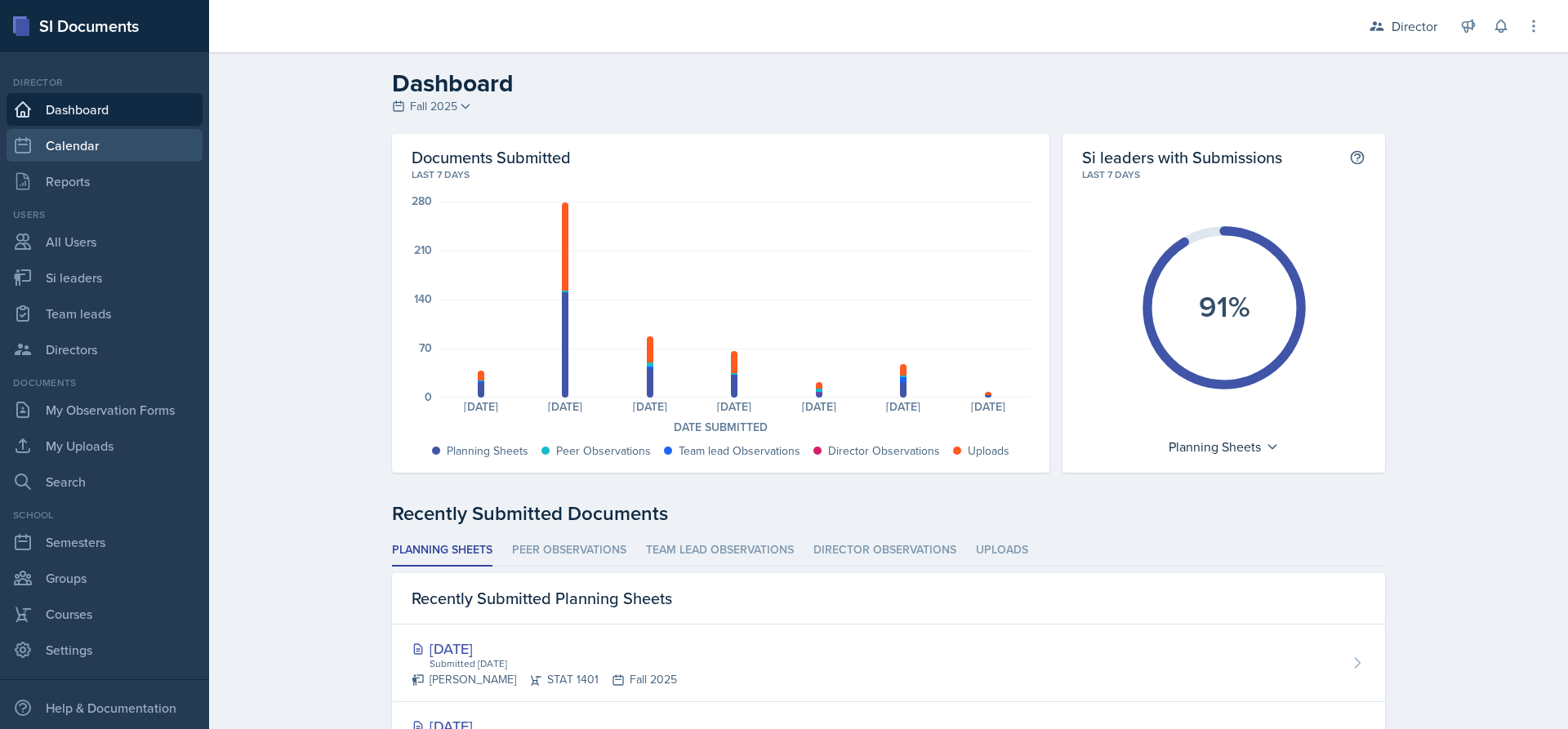
click at [94, 140] on link "Calendar" at bounding box center [105, 145] width 196 height 33
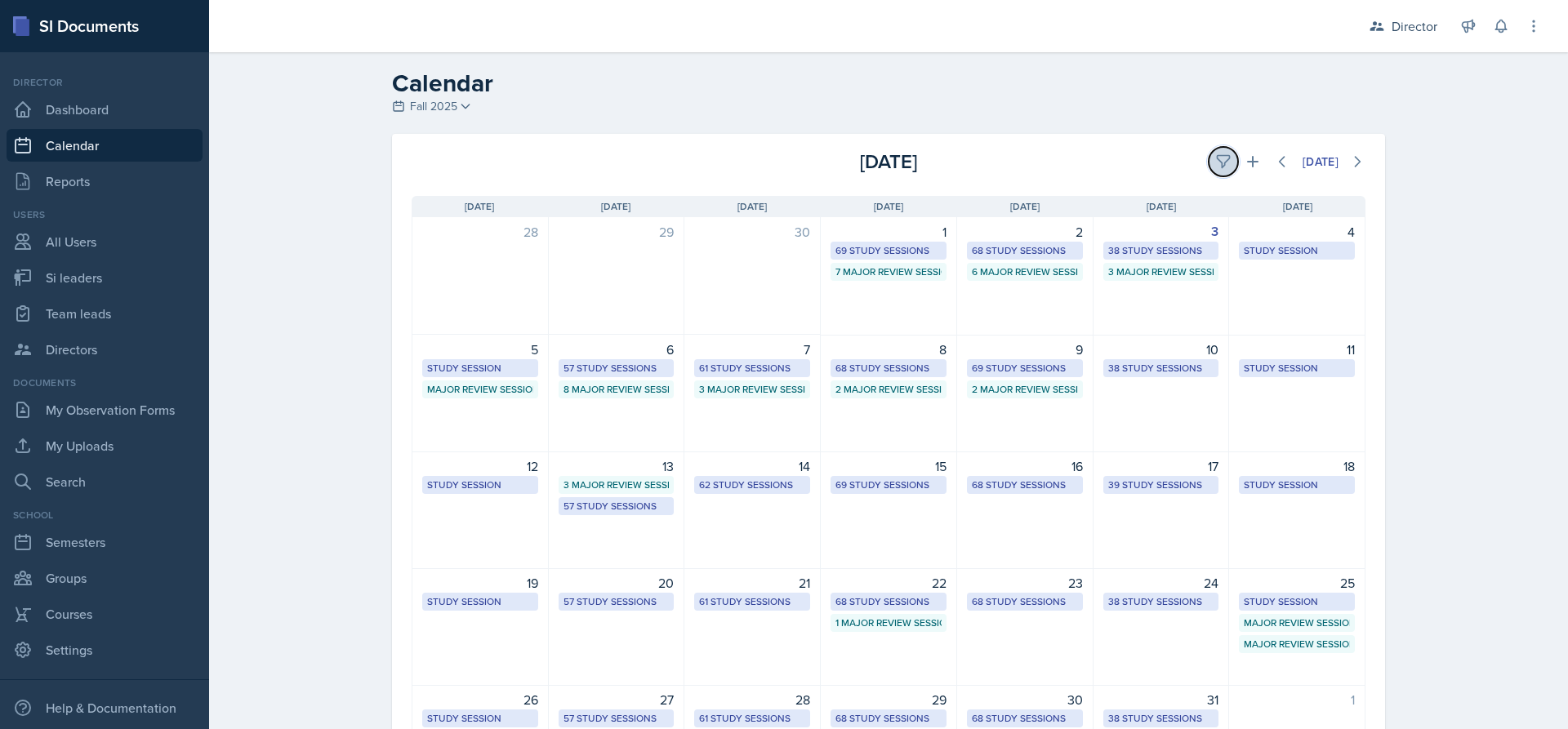
click at [1208, 160] on button at bounding box center [1223, 162] width 29 height 29
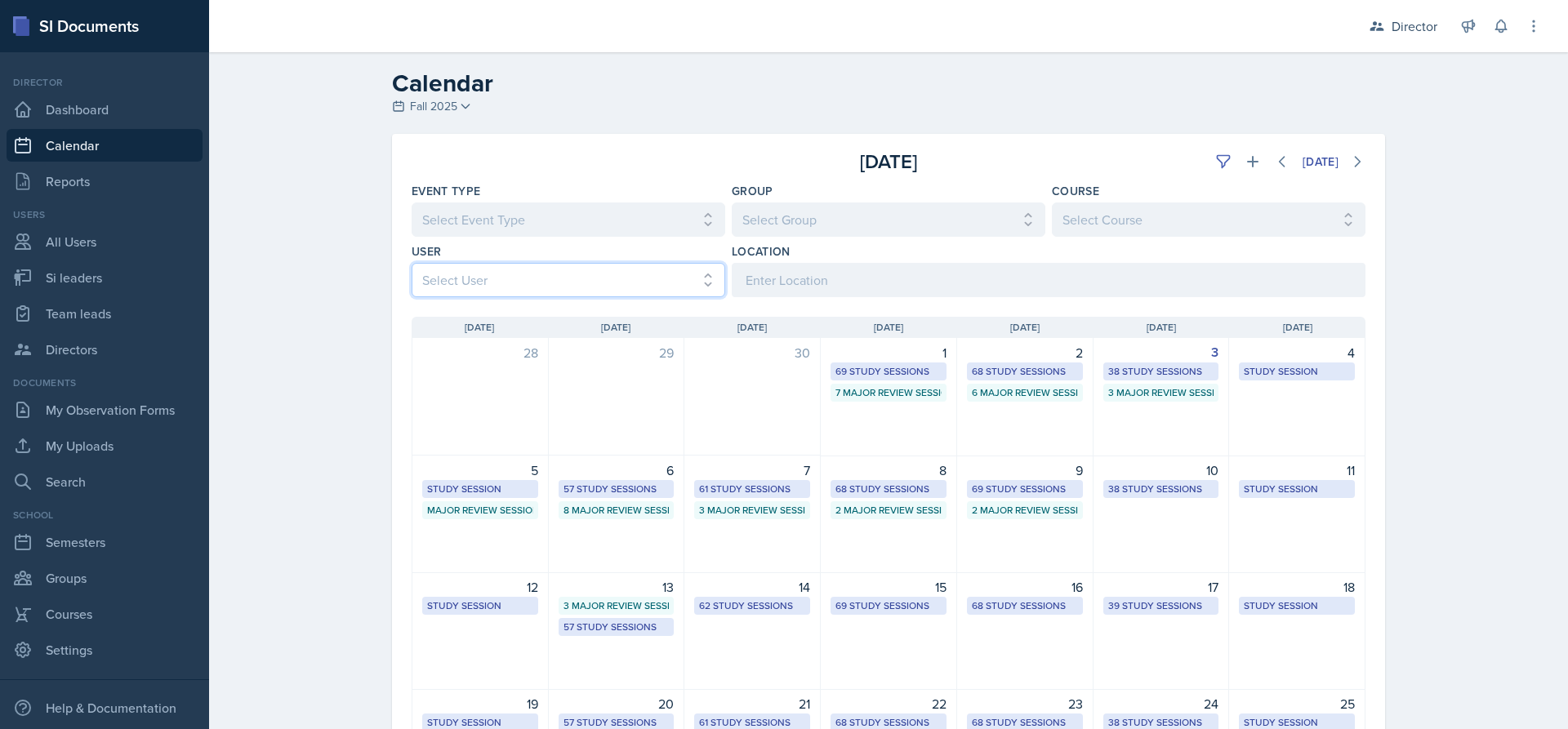
click at [661, 291] on select "Select User All Abeer Kayser Aditya Chauhan Aissa Sylla Alberto Di Stanislao Al…" at bounding box center [568, 280] width 314 height 35
select select "8e84088f-0f39-4b00-8d5b-1abc1eaaceff"
click at [411, 262] on select "Select User All Abeer Kayser Aditya Chauhan Aissa Sylla Alberto Di Stanislao Al…" at bounding box center [568, 280] width 314 height 35
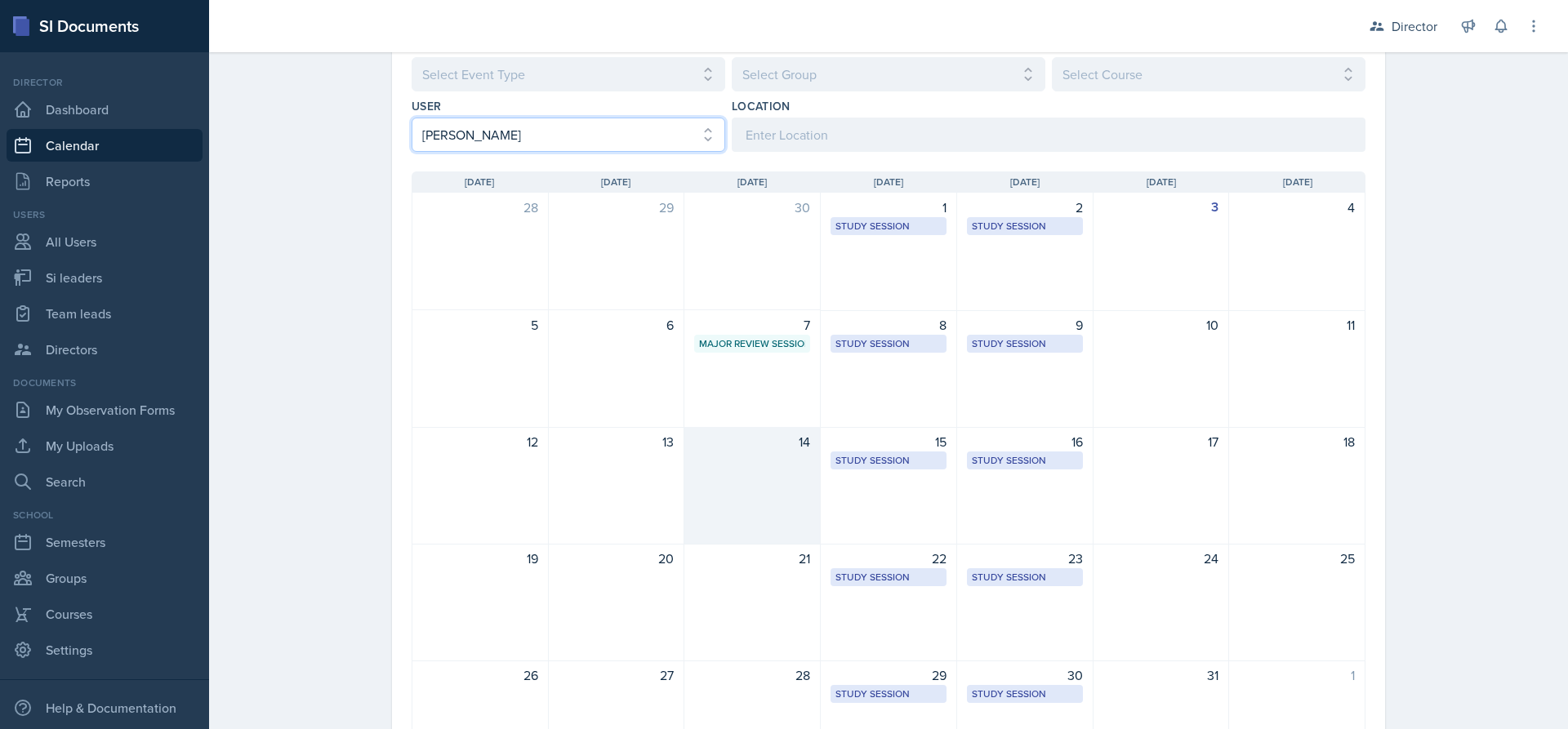
scroll to position [164, 0]
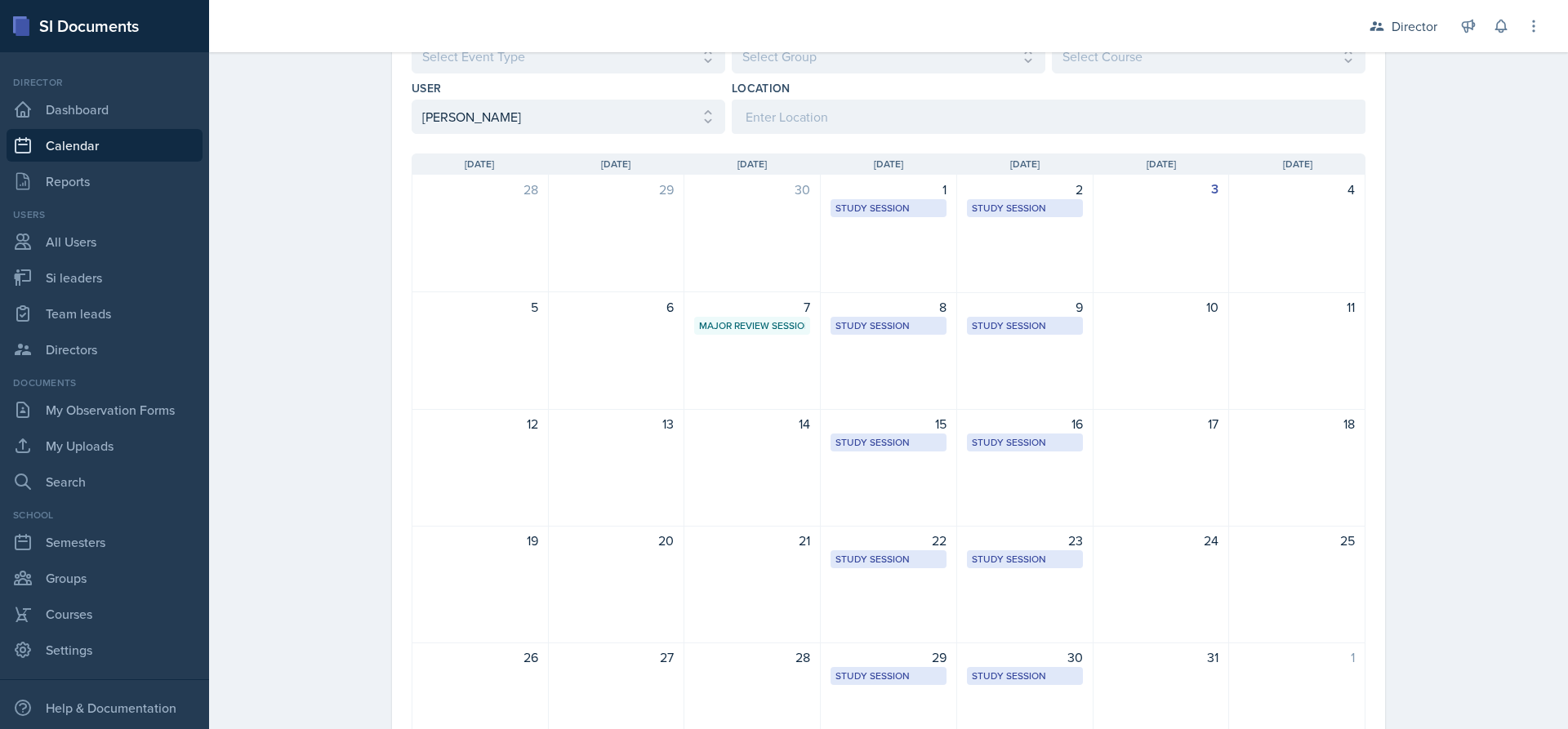
click at [317, 288] on div "Calendar Fall 2025 Fall 2025 Summer 2025 Spring 2025 Fall 2024 Summer 2024 Spri…" at bounding box center [888, 354] width 1358 height 930
click at [115, 143] on link "Calendar" at bounding box center [105, 145] width 196 height 33
click at [74, 280] on link "Si leaders" at bounding box center [105, 278] width 196 height 33
select select "2bed604d-1099-4043-b1bc-2365e8740244"
